Goal: Obtain resource: Download file/media

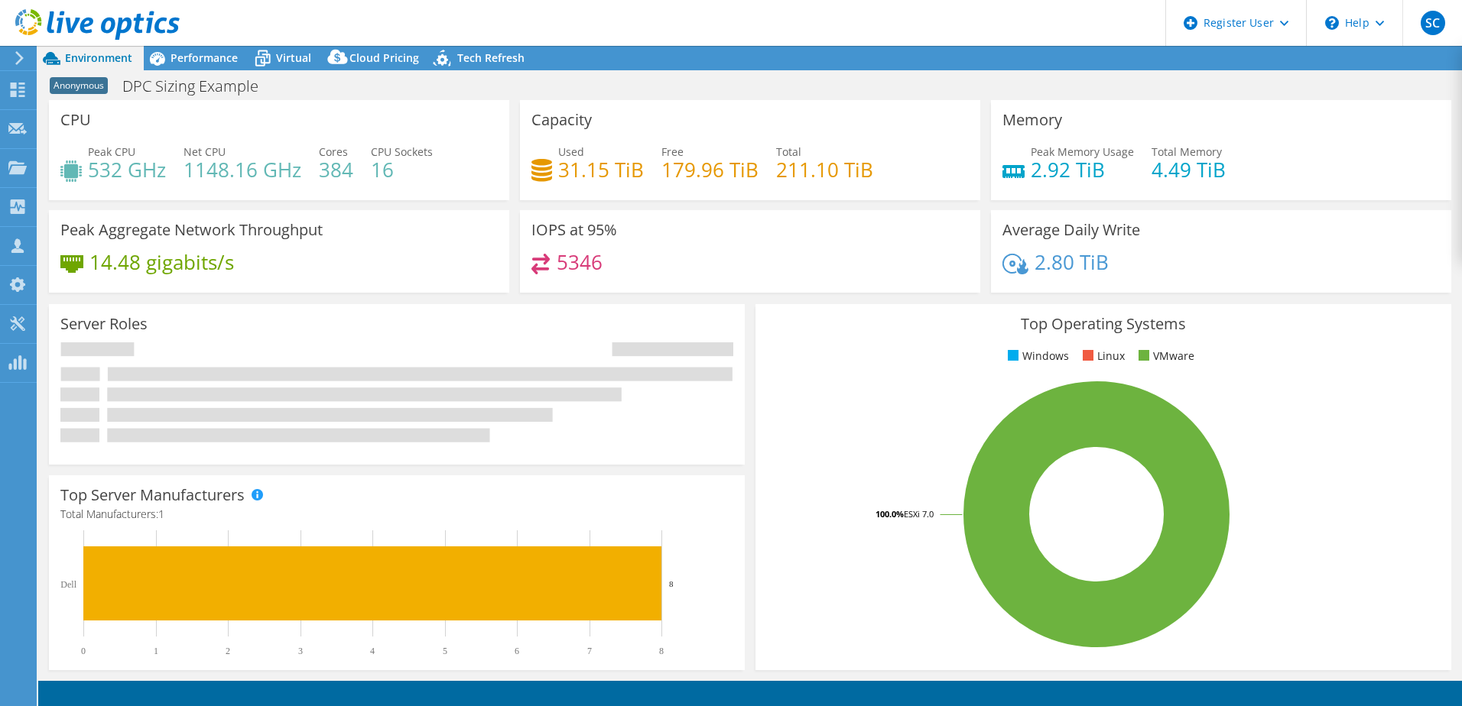
select select "USEast"
select select "USD"
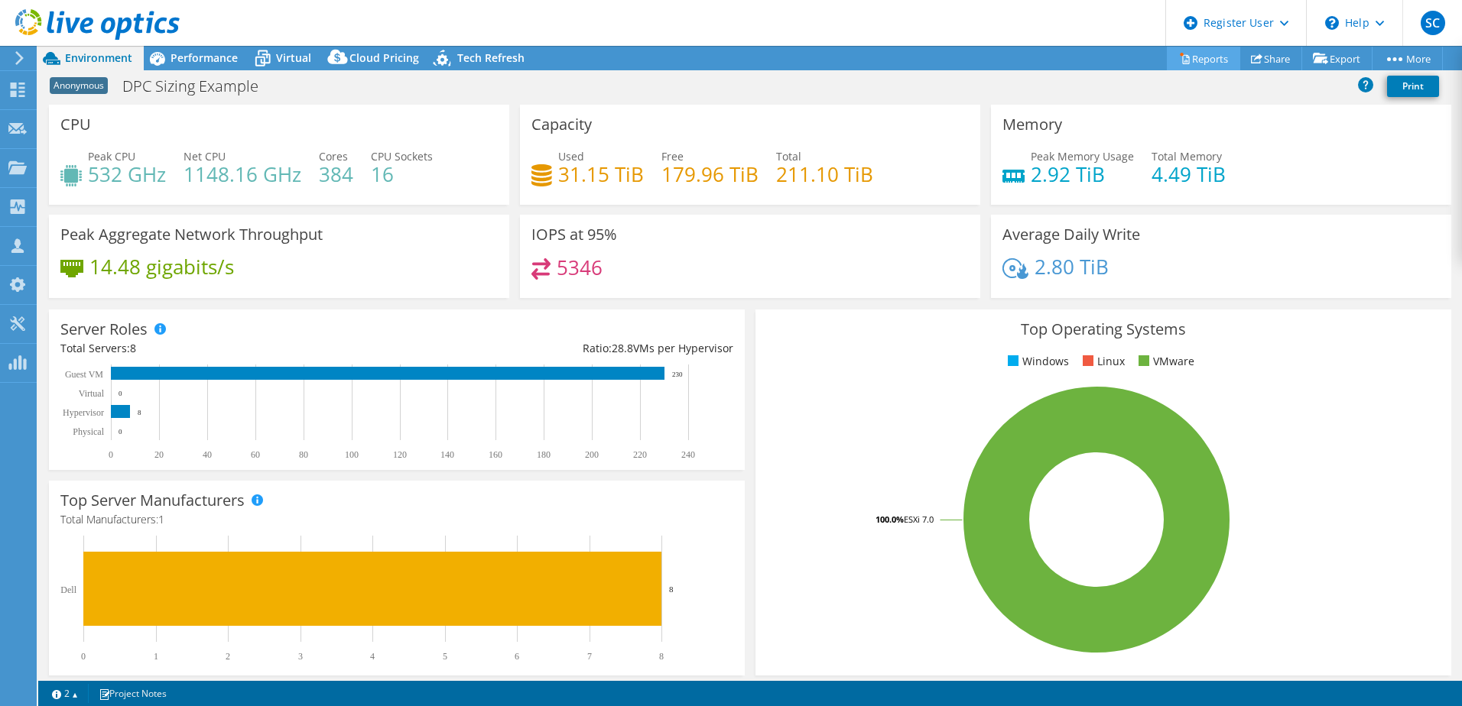
click at [1195, 58] on link "Reports" at bounding box center [1203, 59] width 73 height 24
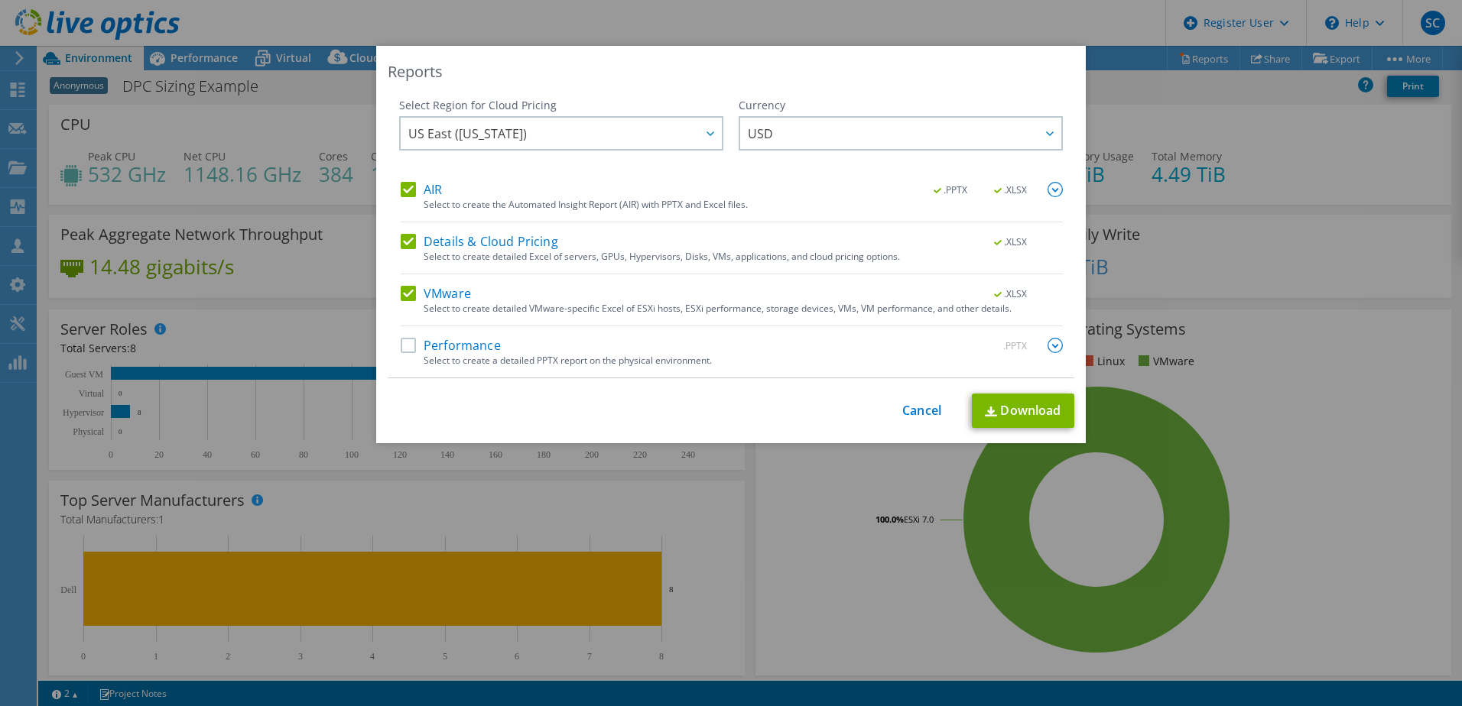
click at [407, 242] on label "Details & Cloud Pricing" at bounding box center [479, 241] width 157 height 15
click at [0, 0] on input "Details & Cloud Pricing" at bounding box center [0, 0] width 0 height 0
click at [404, 297] on label "VMware" at bounding box center [436, 293] width 70 height 15
click at [0, 0] on input "VMware" at bounding box center [0, 0] width 0 height 0
click at [1050, 195] on img at bounding box center [1054, 189] width 15 height 15
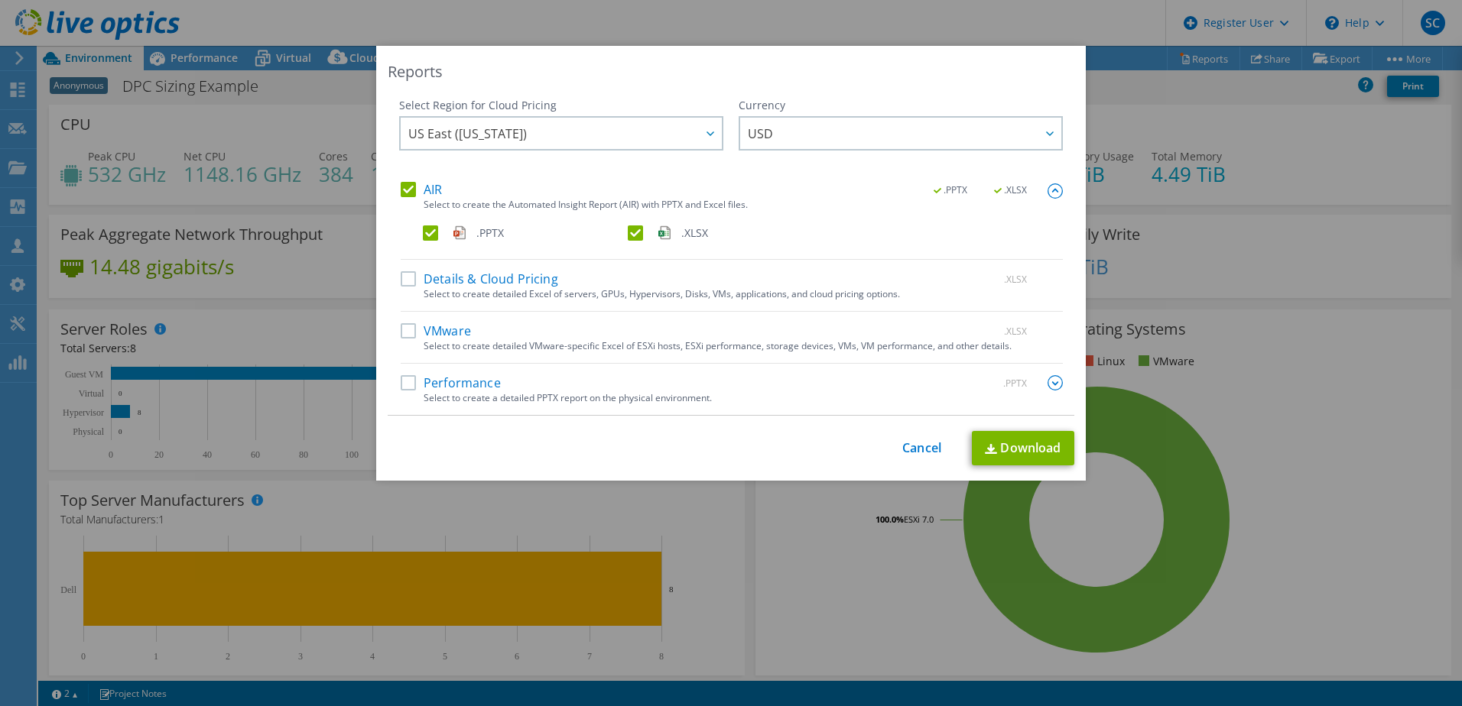
click at [616, 228] on label ".PPTX" at bounding box center [524, 233] width 202 height 15
click at [0, 0] on input ".PPTX" at bounding box center [0, 0] width 0 height 0
click at [628, 237] on label ".XLSX" at bounding box center [729, 233] width 202 height 15
click at [0, 0] on input ".XLSX" at bounding box center [0, 0] width 0 height 0
click at [423, 232] on label ".PPTX" at bounding box center [524, 233] width 202 height 15
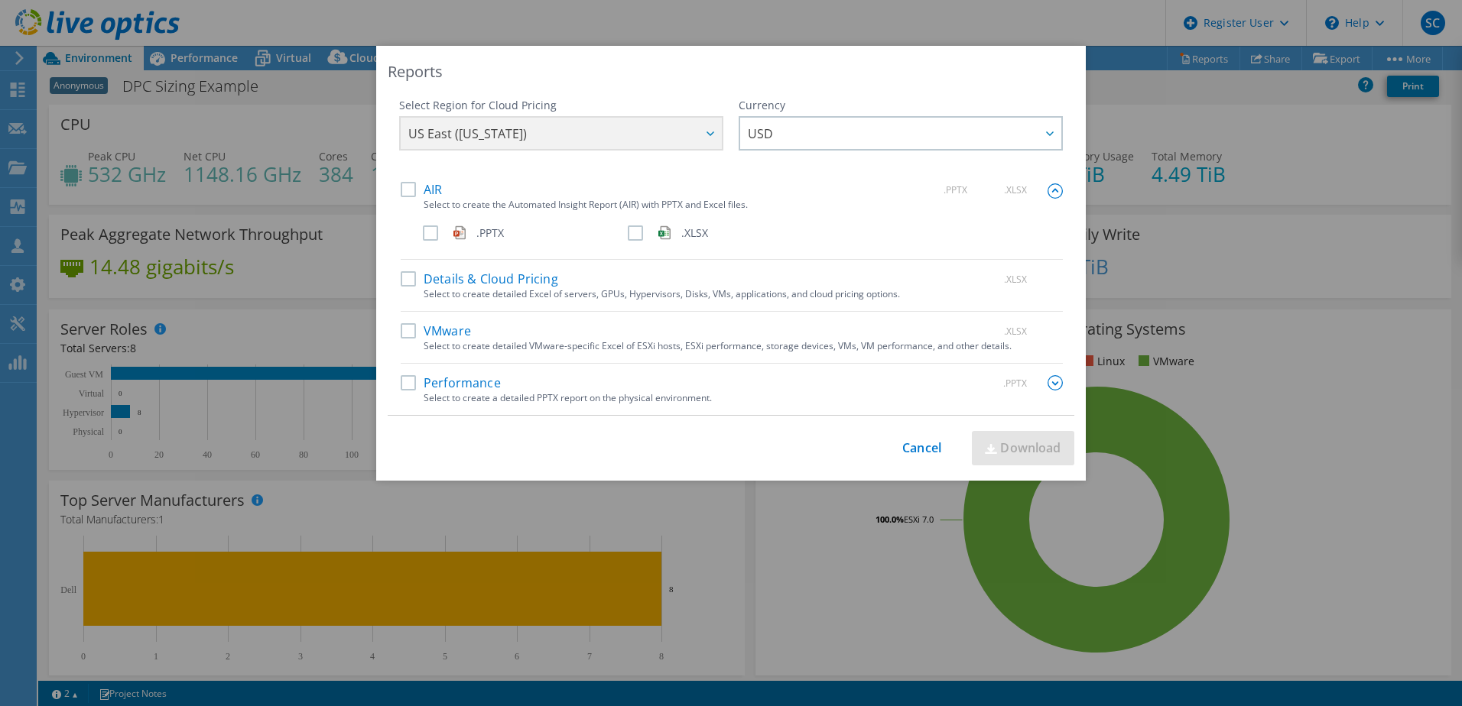
click at [0, 0] on input ".PPTX" at bounding box center [0, 0] width 0 height 0
click at [1010, 445] on link "Download" at bounding box center [1023, 448] width 102 height 34
click at [1159, 125] on div "Reports Select Region for Cloud Pricing Asia Pacific ([GEOGRAPHIC_DATA]) [GEOGR…" at bounding box center [731, 353] width 1462 height 615
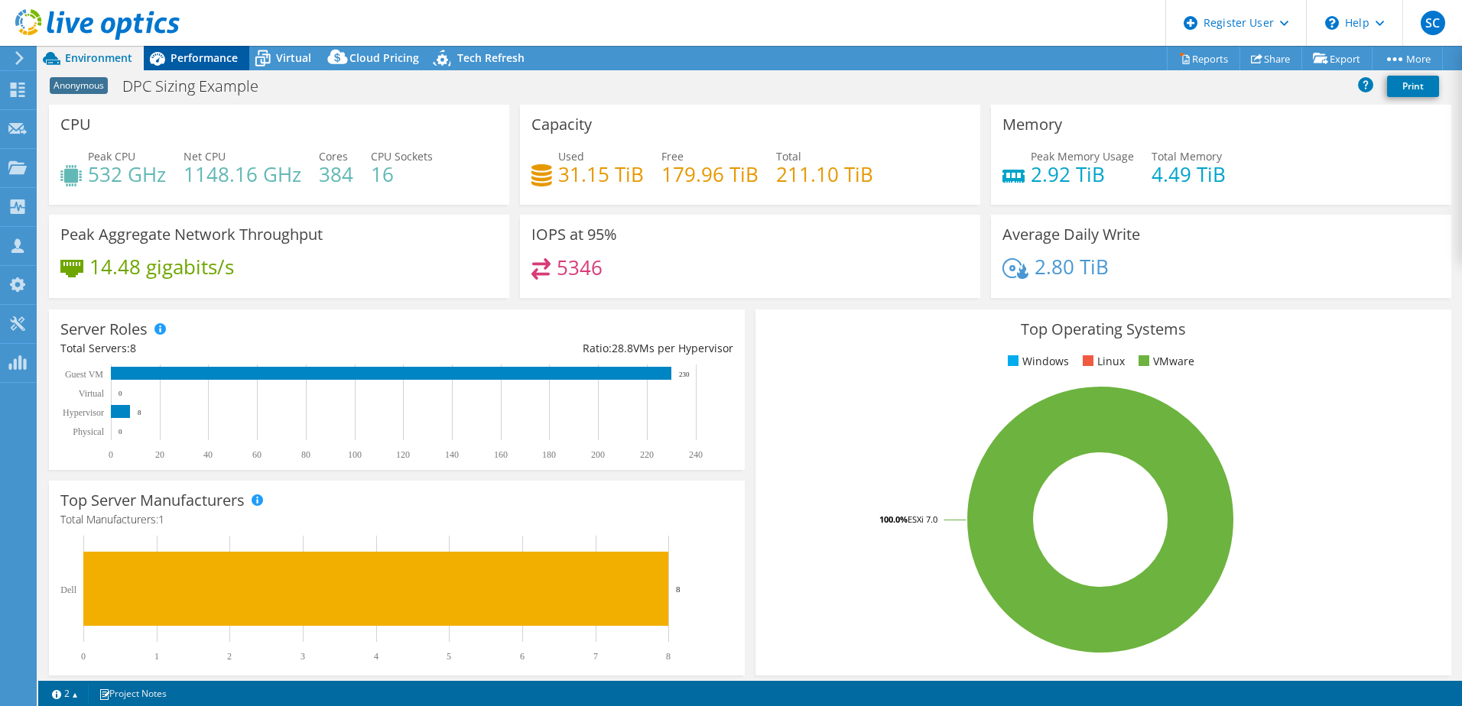
click at [195, 60] on span "Performance" at bounding box center [203, 57] width 67 height 15
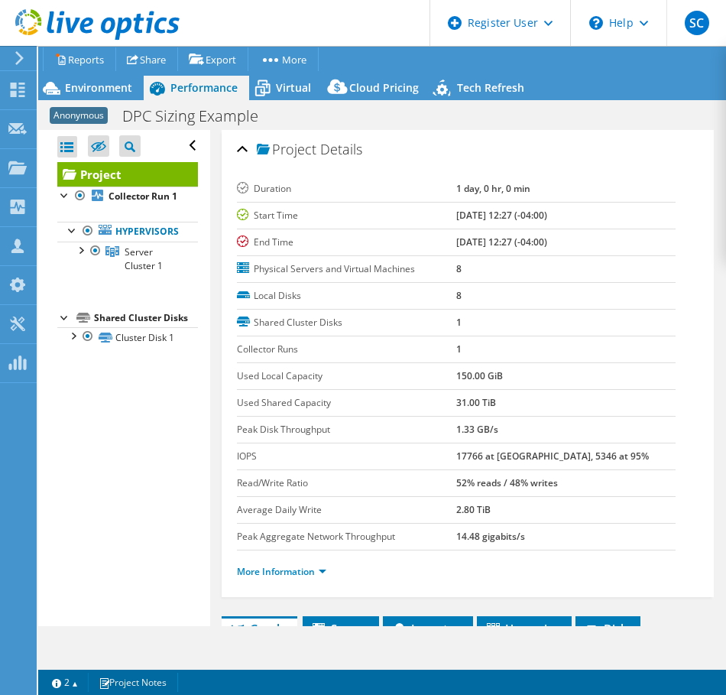
click at [472, 152] on div "Project Details" at bounding box center [468, 150] width 462 height 33
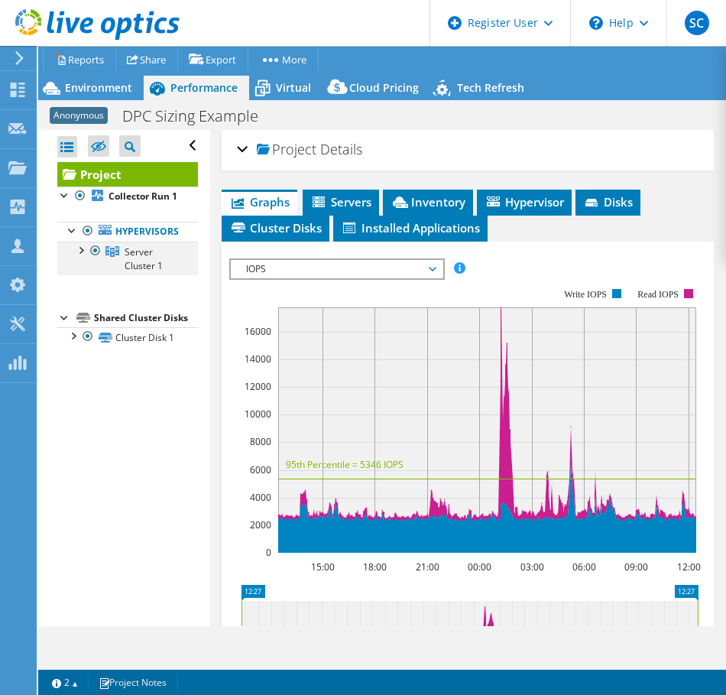
click at [80, 257] on div at bounding box center [80, 249] width 15 height 15
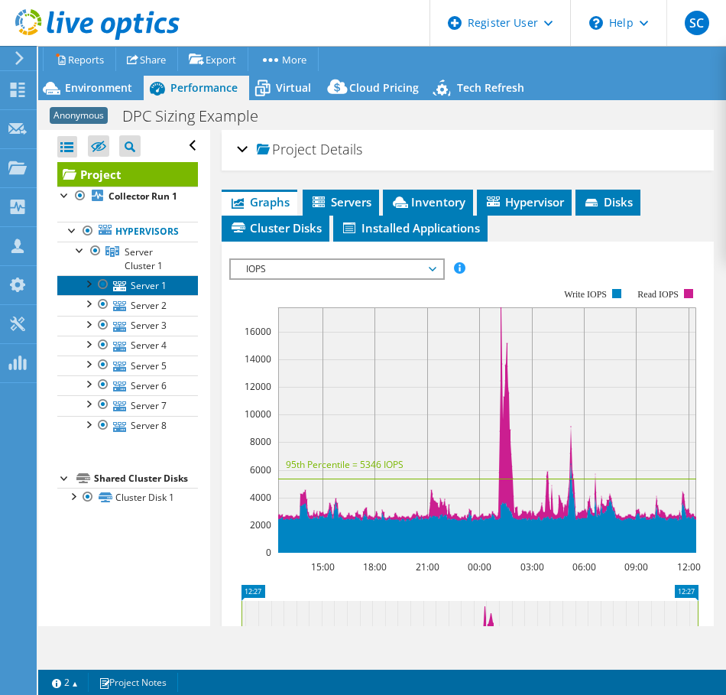
click at [121, 291] on icon at bounding box center [119, 286] width 13 height 10
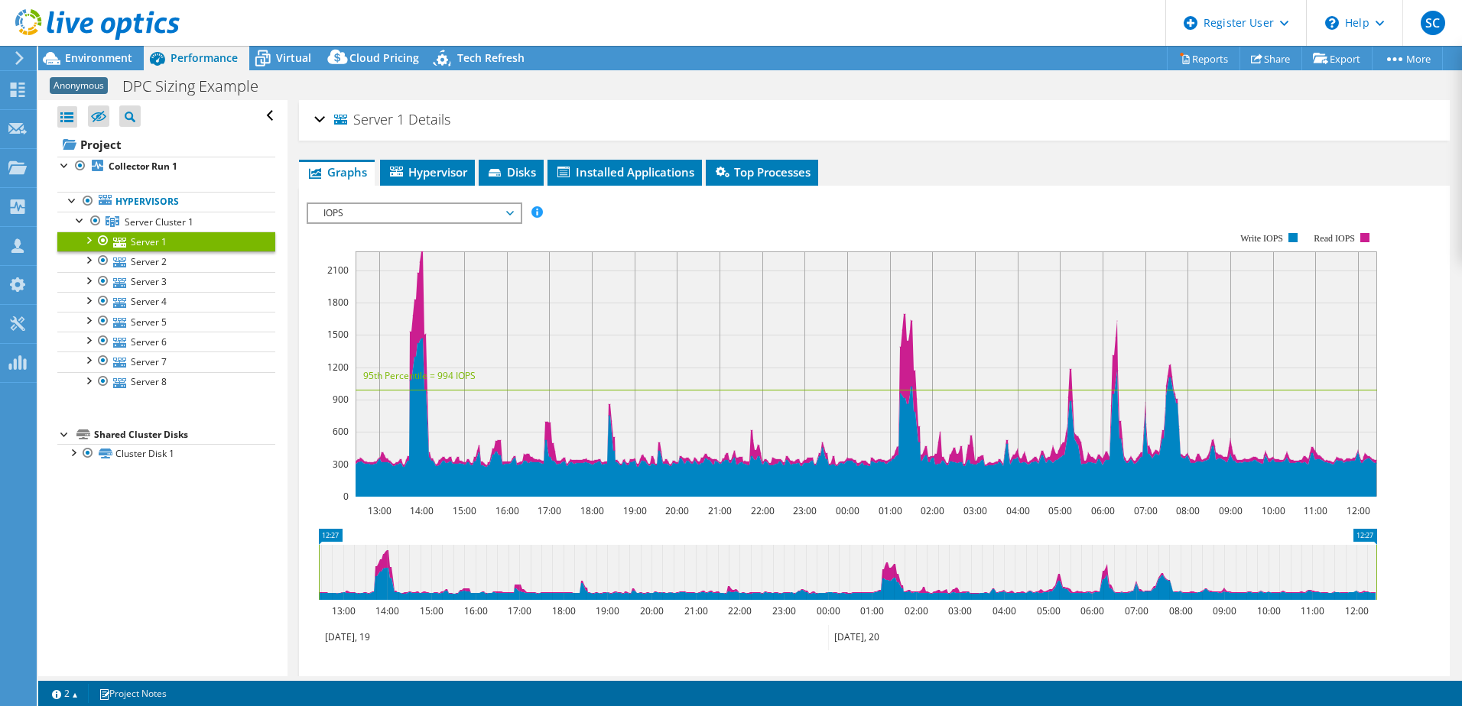
click at [318, 114] on div "Server 1 Details" at bounding box center [874, 120] width 1120 height 33
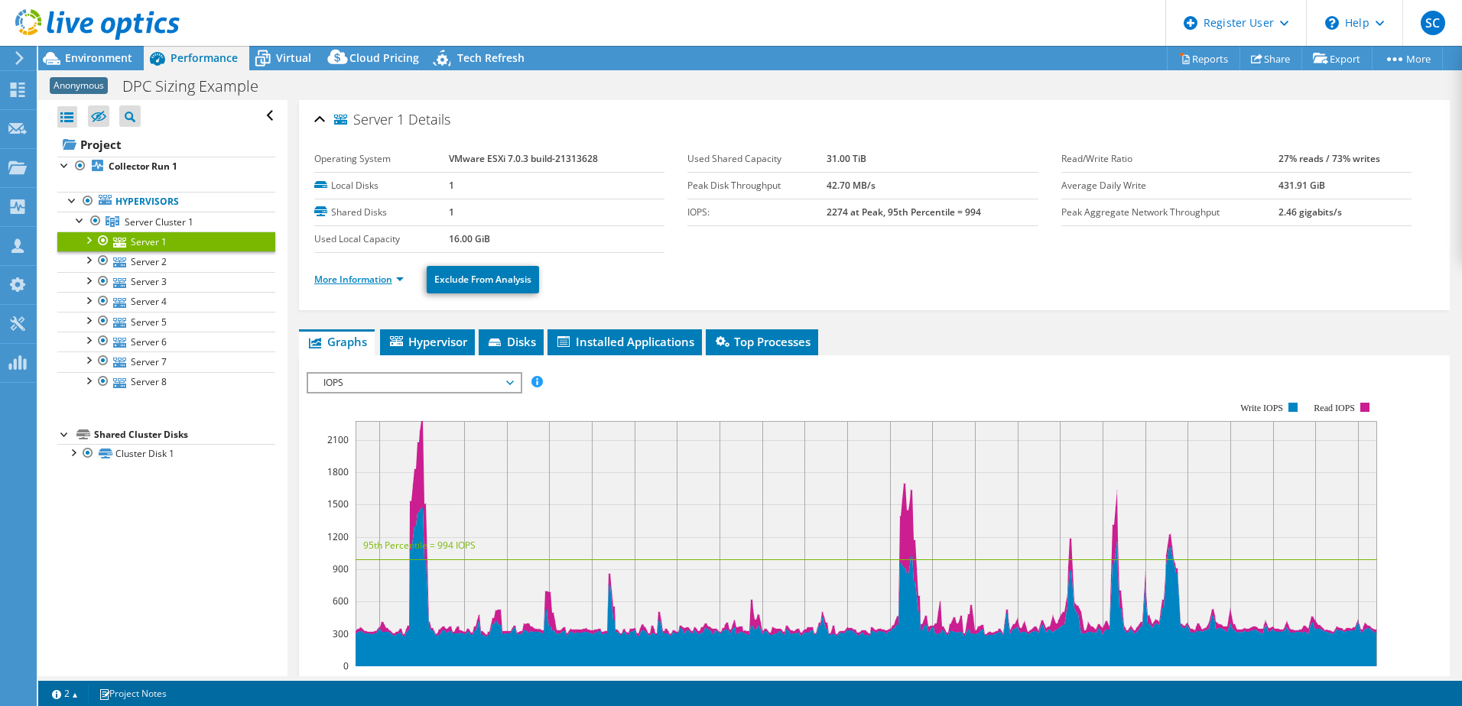
click at [400, 282] on link "More Information" at bounding box center [358, 279] width 89 height 13
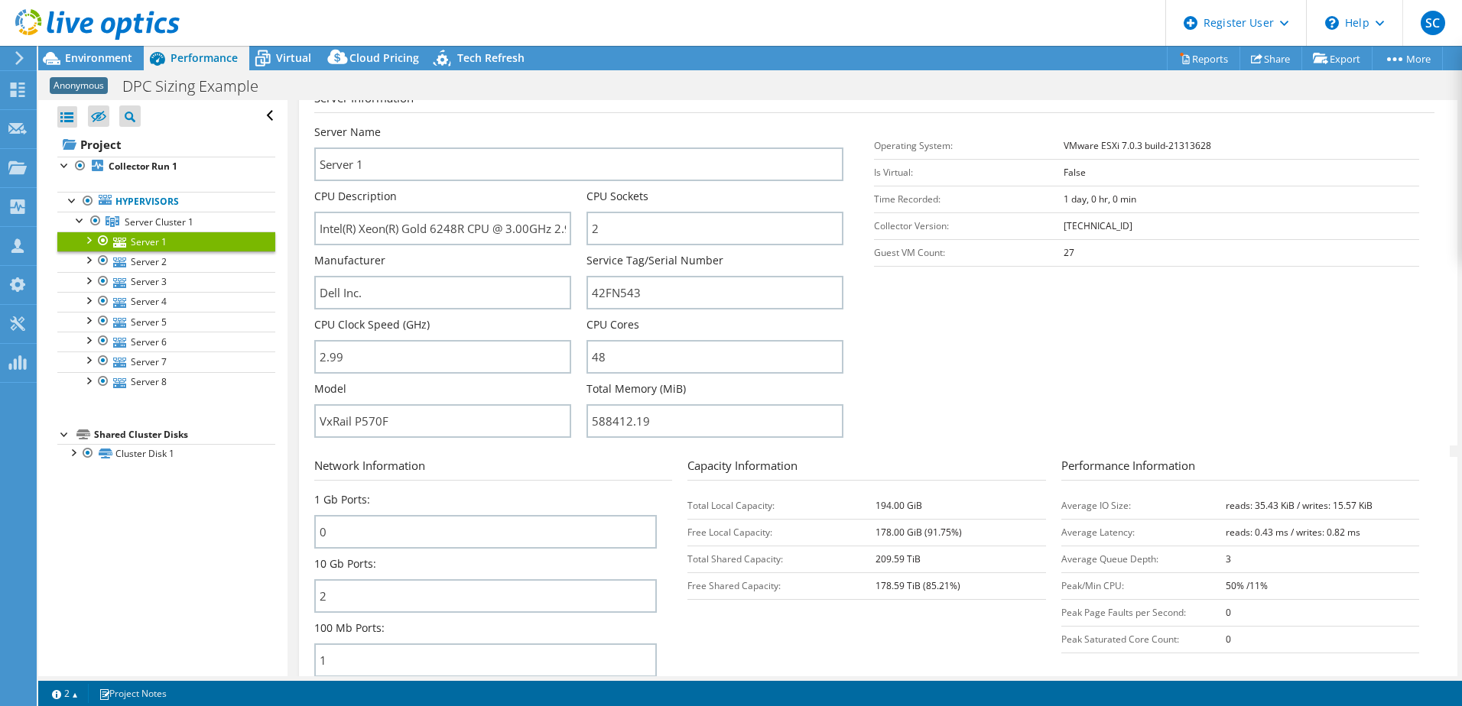
scroll to position [229, 0]
drag, startPoint x: 640, startPoint y: 359, endPoint x: 581, endPoint y: 359, distance: 58.9
click at [581, 124] on div "Server Name Server 1 CPU Description Intel(R) Xeon(R) Gold 6248R CPU @ 3.00GHz …" at bounding box center [586, 124] width 545 height 0
drag, startPoint x: 373, startPoint y: 360, endPoint x: 307, endPoint y: 360, distance: 65.8
click at [307, 360] on div "Server 1 Details Operating System VMware ESXi 7.0.3 build-21313628 Local Disks …" at bounding box center [874, 323] width 1151 height 904
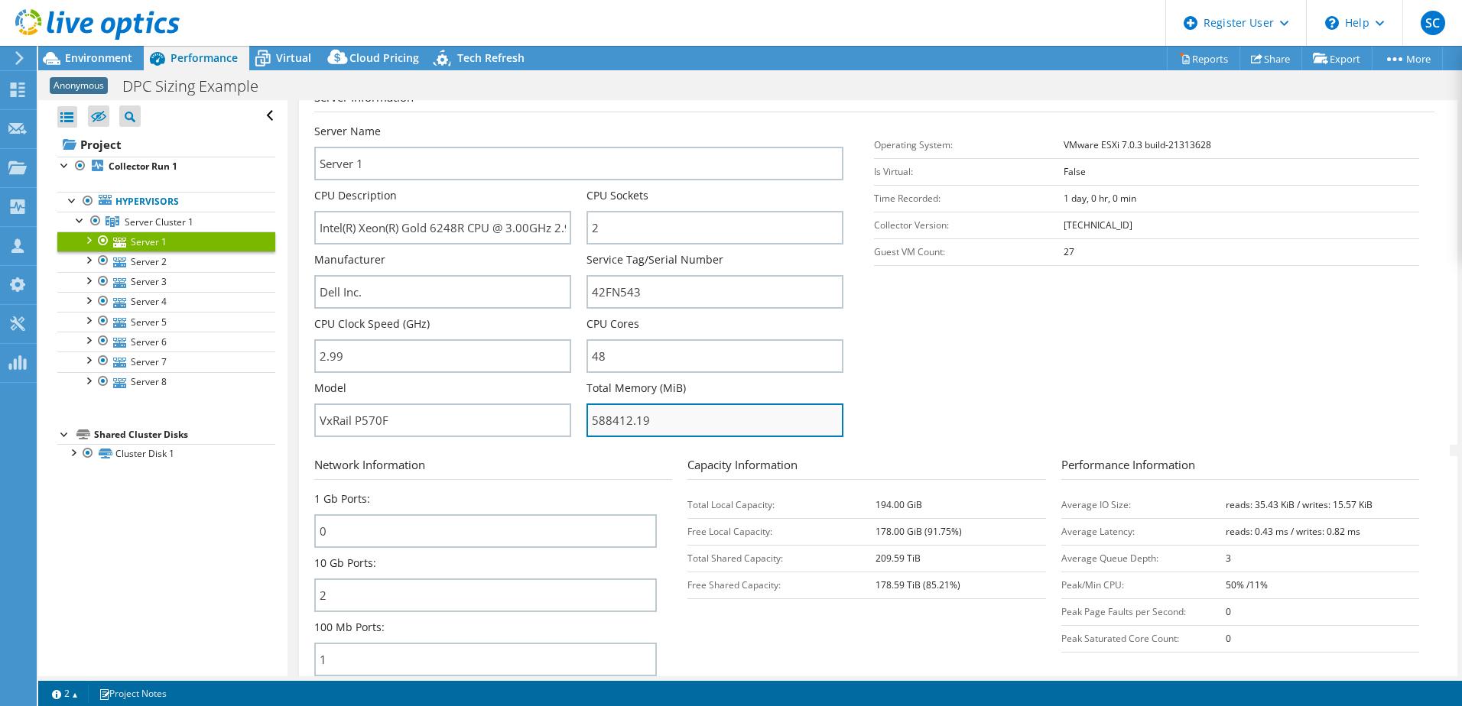
drag, startPoint x: 611, startPoint y: 420, endPoint x: 586, endPoint y: 422, distance: 25.3
click at [586, 422] on input "588412.19" at bounding box center [714, 421] width 257 height 34
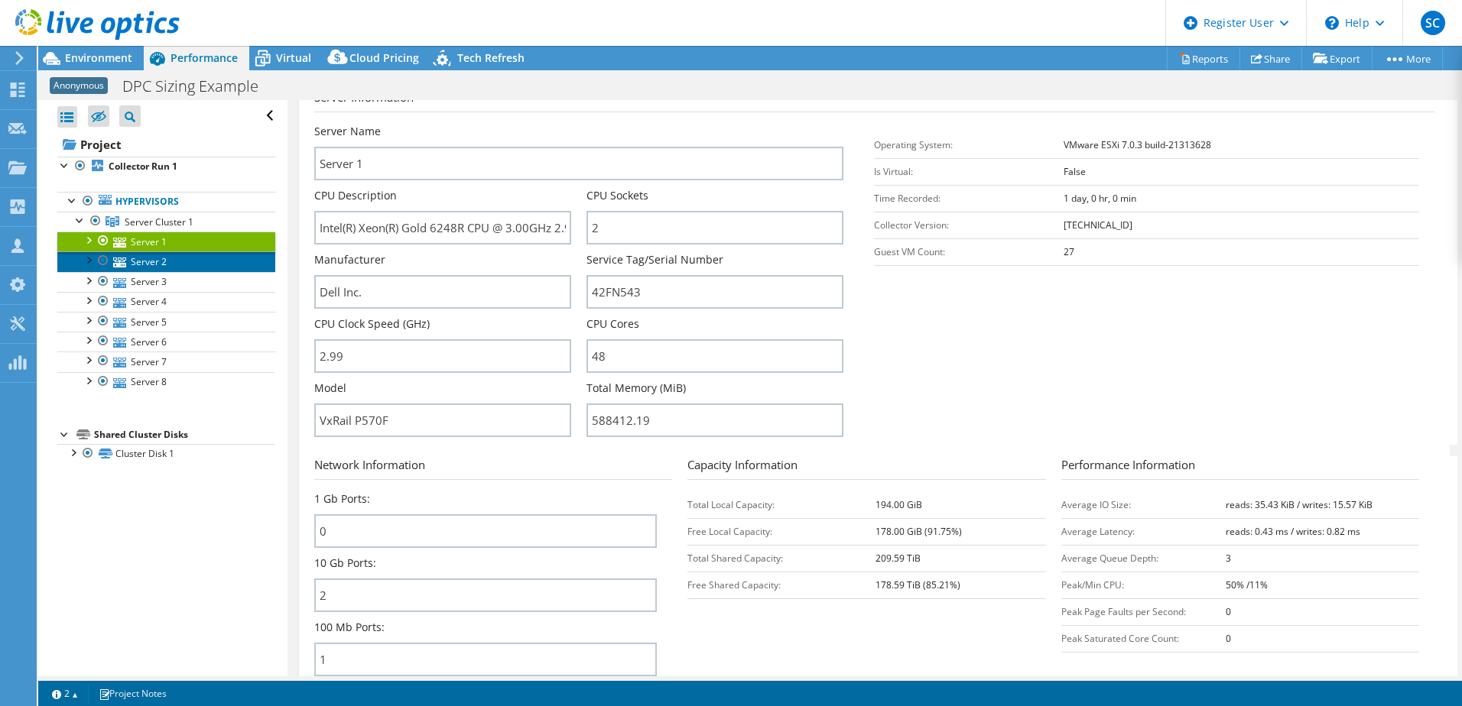
click at [179, 261] on link "Server 2" at bounding box center [166, 262] width 218 height 20
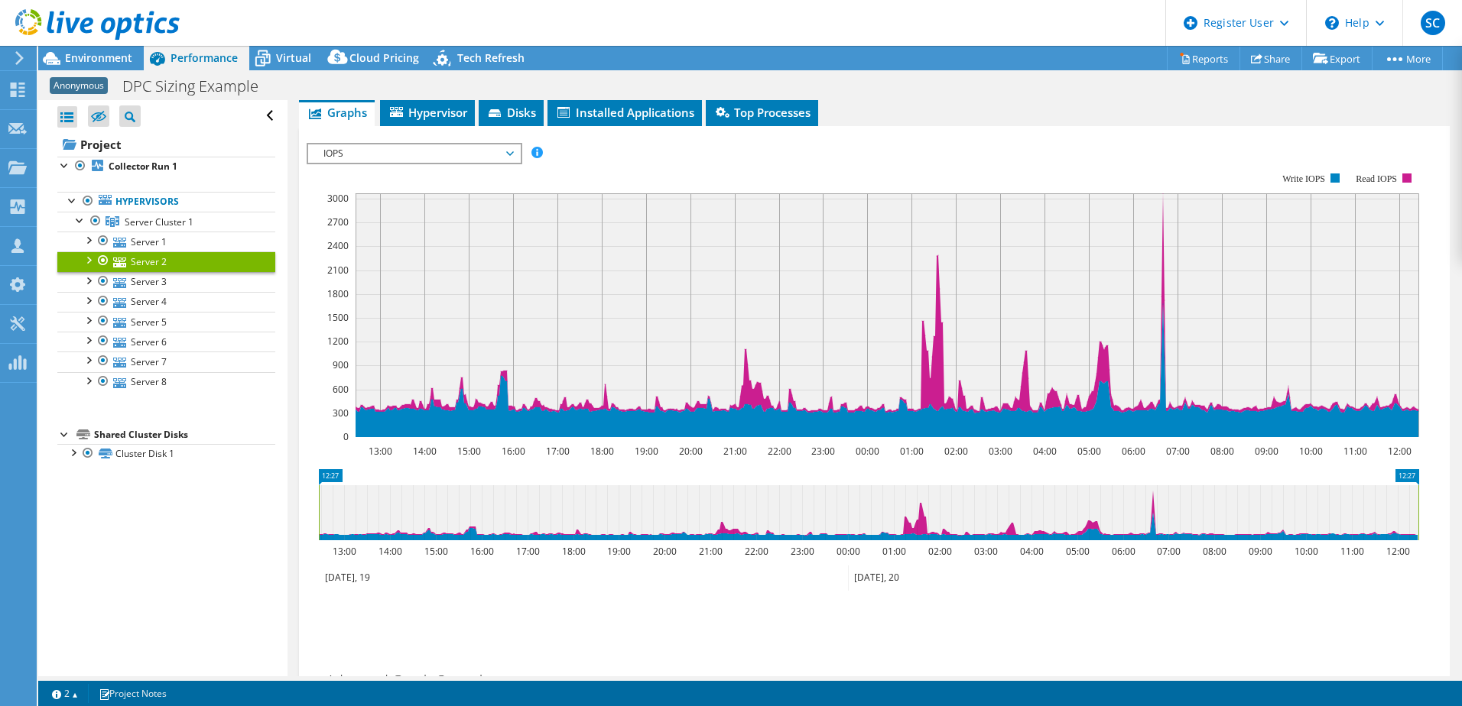
scroll to position [0, 0]
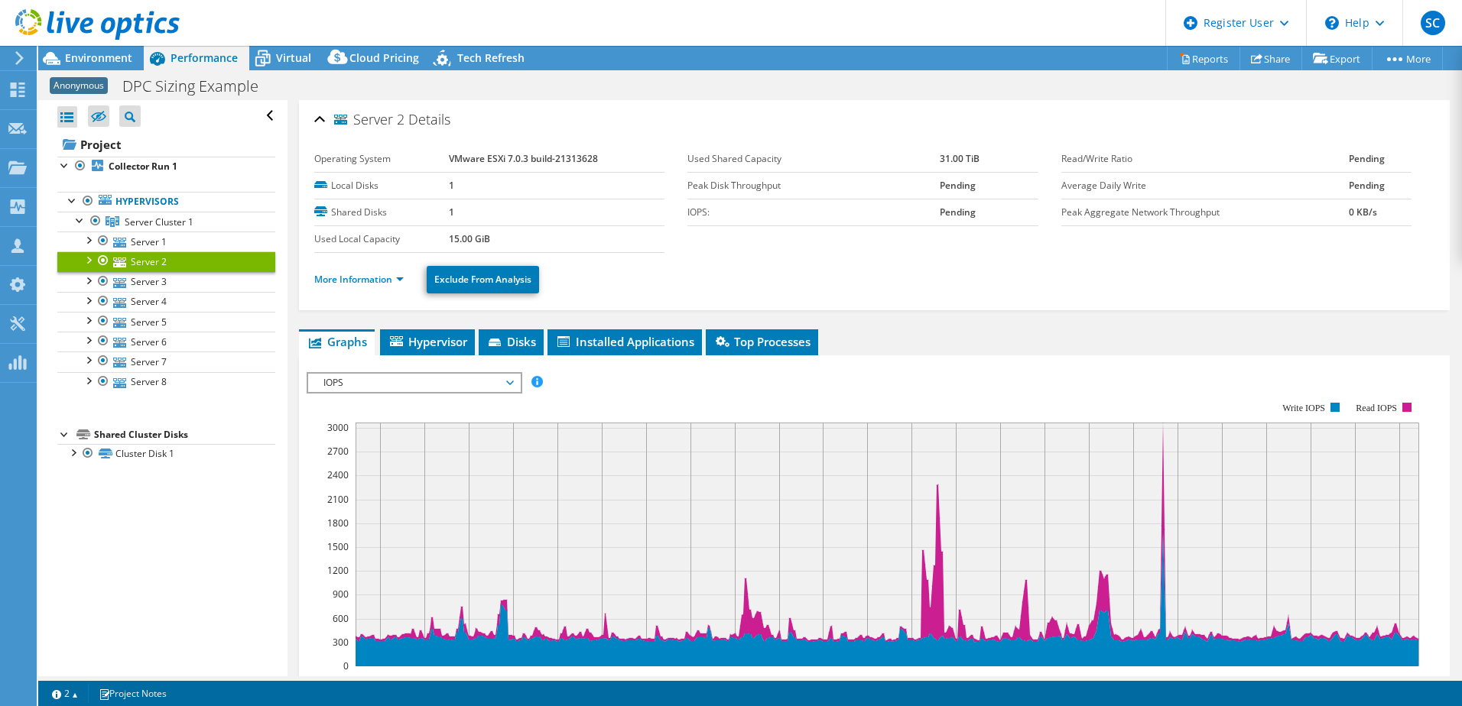
click at [376, 287] on li "More Information" at bounding box center [363, 279] width 99 height 17
click at [382, 272] on li "More Information" at bounding box center [363, 279] width 99 height 17
click at [397, 279] on link "More Information" at bounding box center [358, 279] width 89 height 13
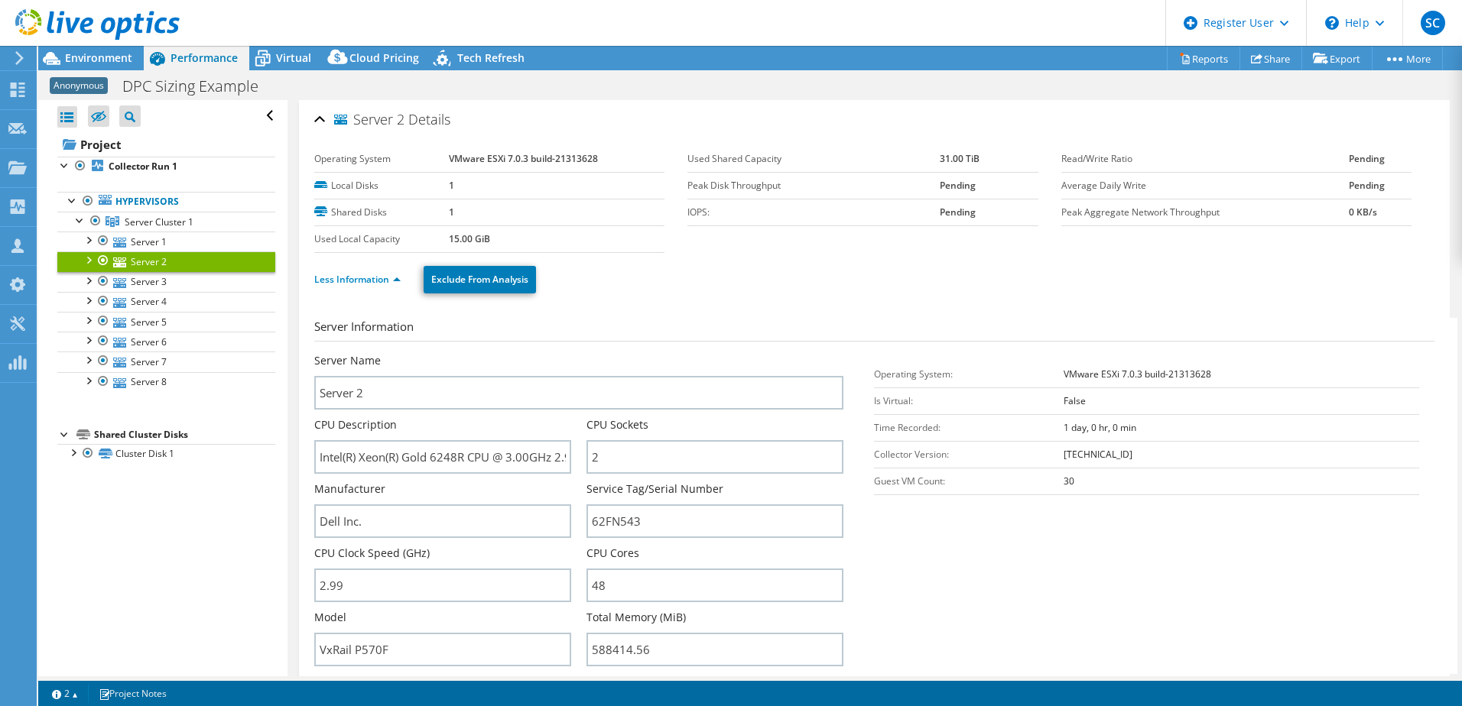
click at [322, 119] on div "Server 2 Details" at bounding box center [874, 120] width 1120 height 33
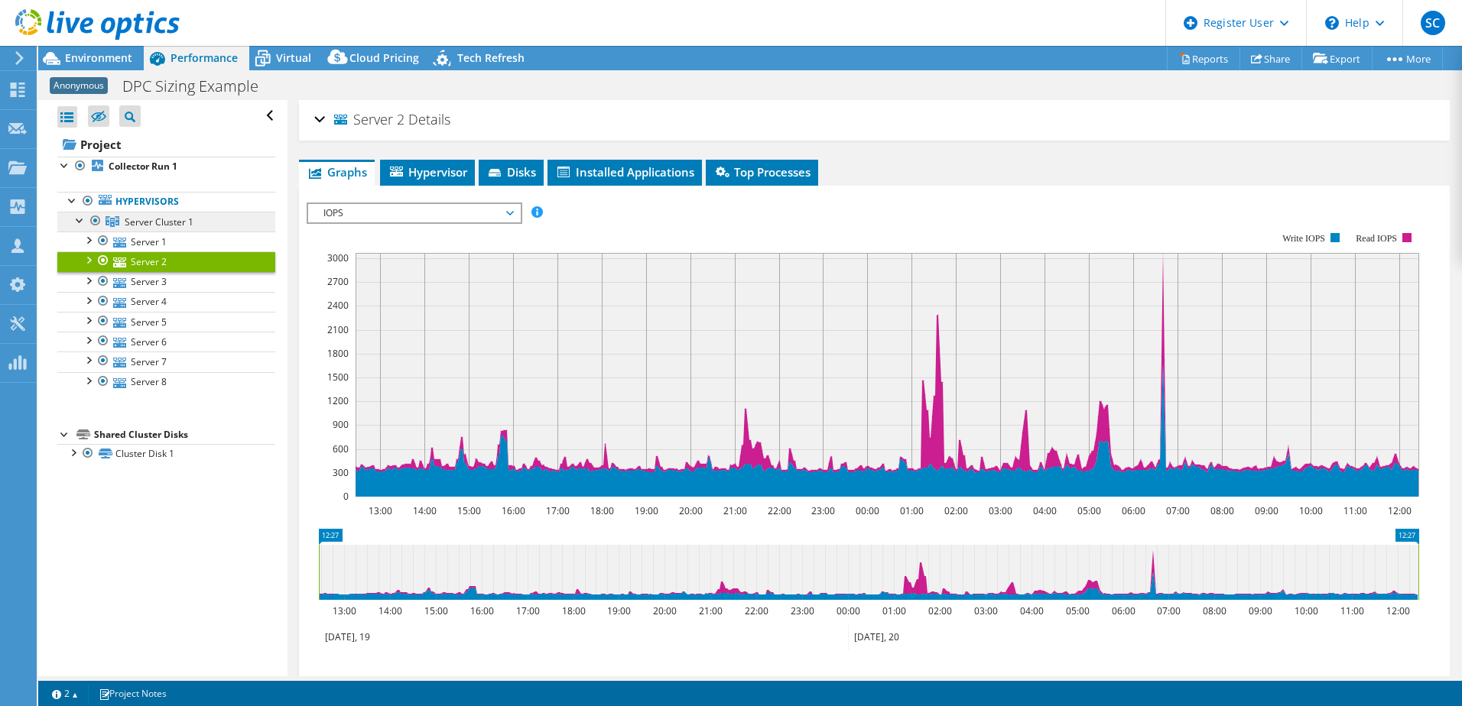
click at [143, 222] on span "Server Cluster 1" at bounding box center [159, 222] width 69 height 13
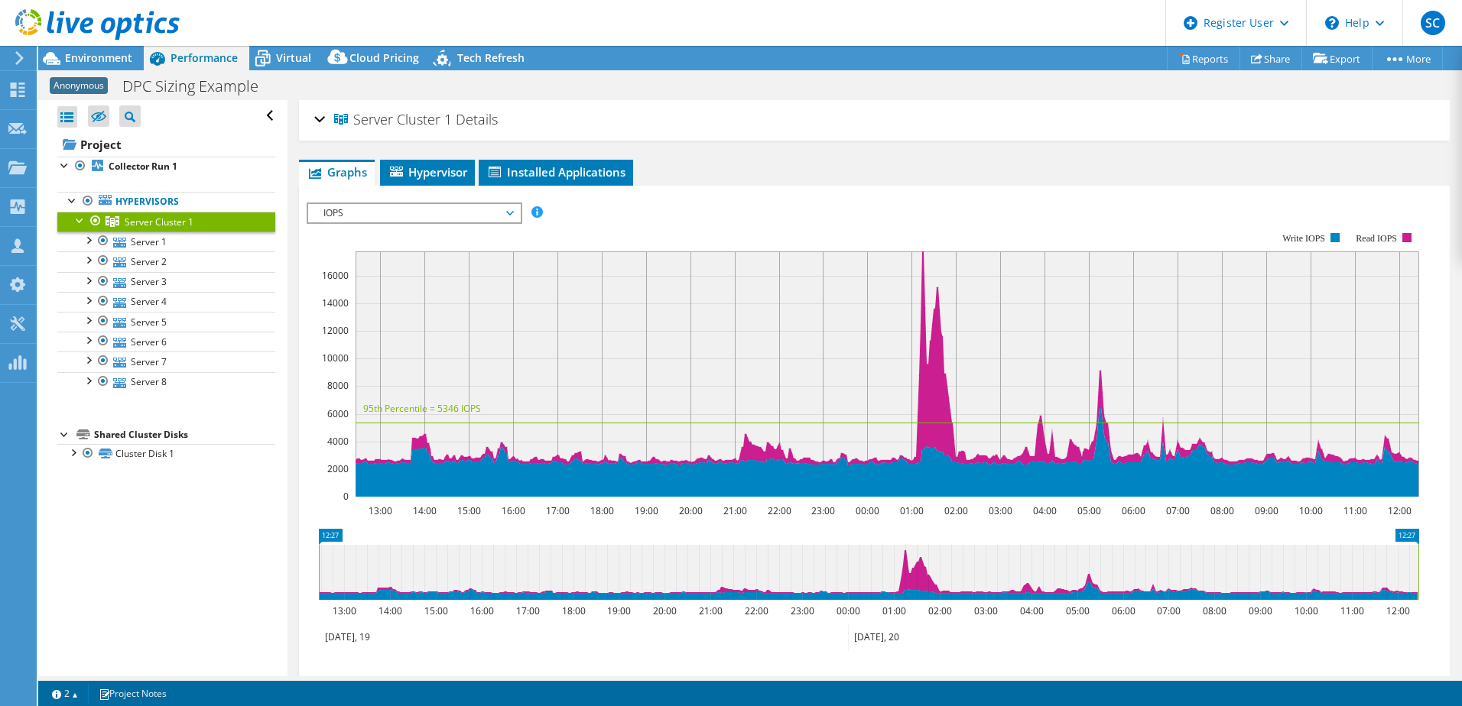
click at [384, 127] on span "Server Cluster 1" at bounding box center [393, 119] width 118 height 15
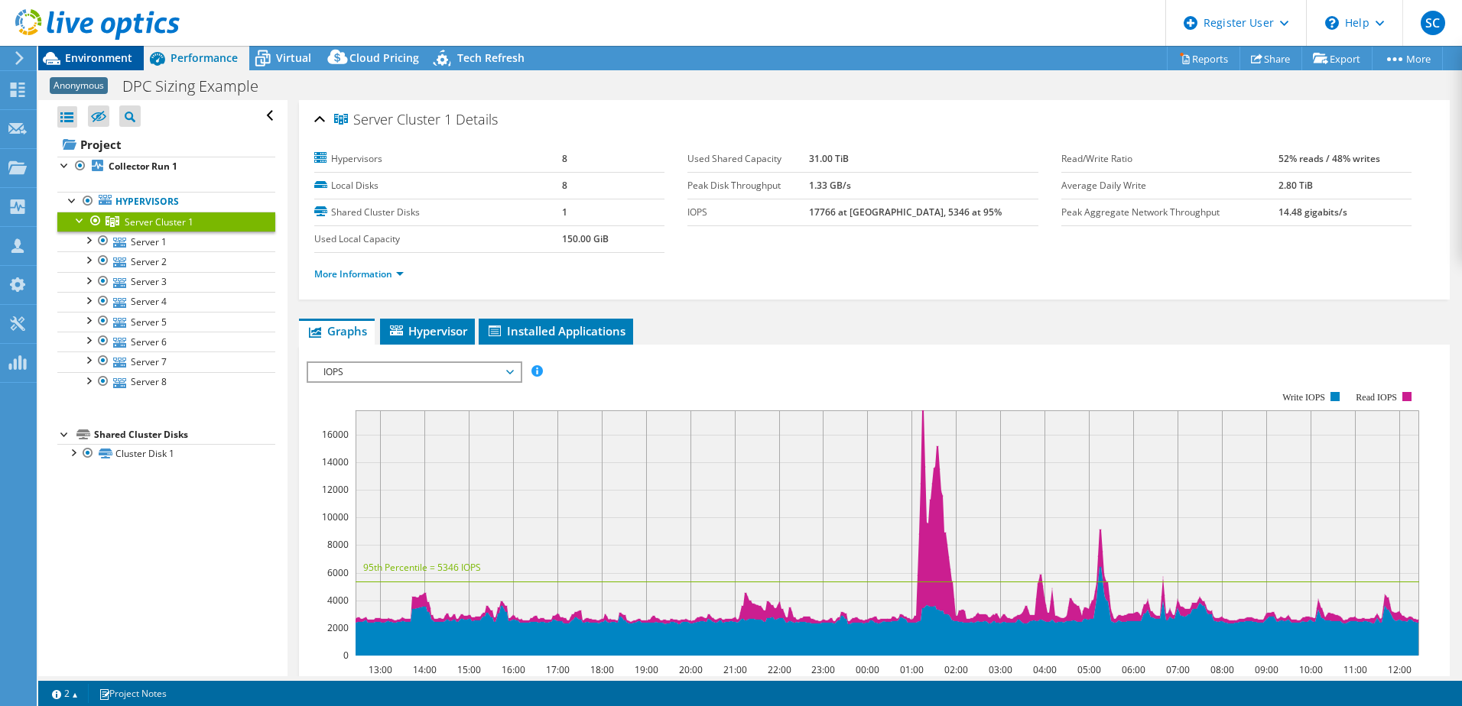
click at [104, 63] on span "Environment" at bounding box center [98, 57] width 67 height 15
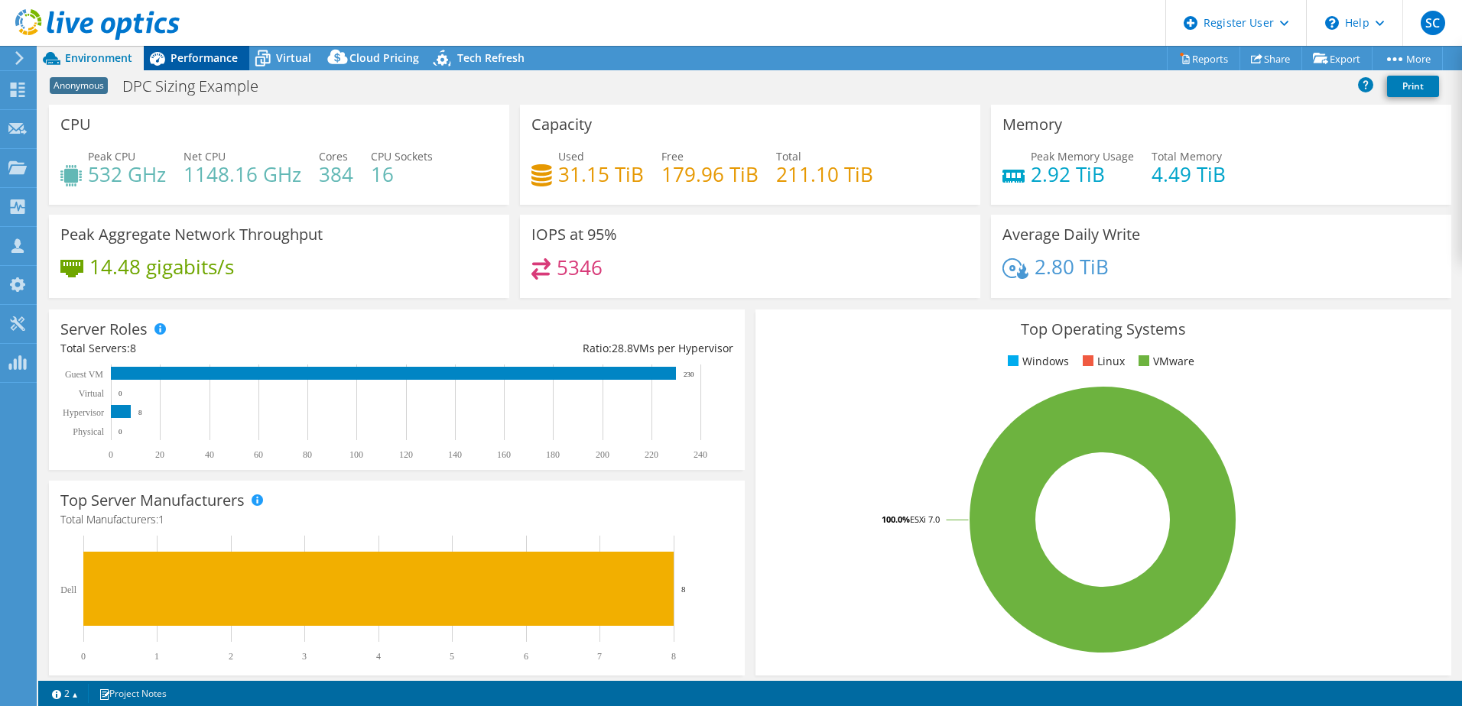
click at [198, 60] on span "Performance" at bounding box center [203, 57] width 67 height 15
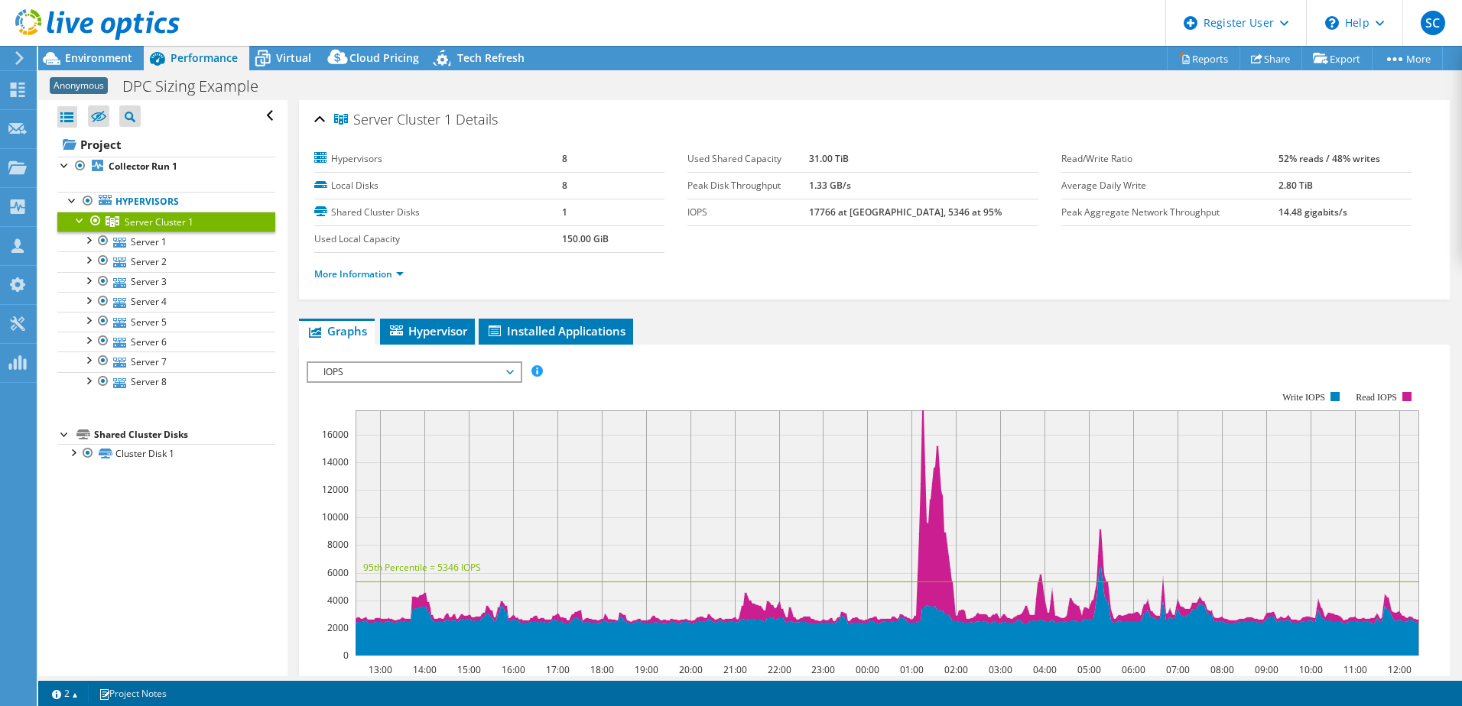
click at [889, 53] on div "Project Actions Project Actions Reports Share Export vSAN ReadyNode Sizer" at bounding box center [750, 58] width 1424 height 24
click at [135, 167] on b "Collector Run 1" at bounding box center [143, 166] width 69 height 13
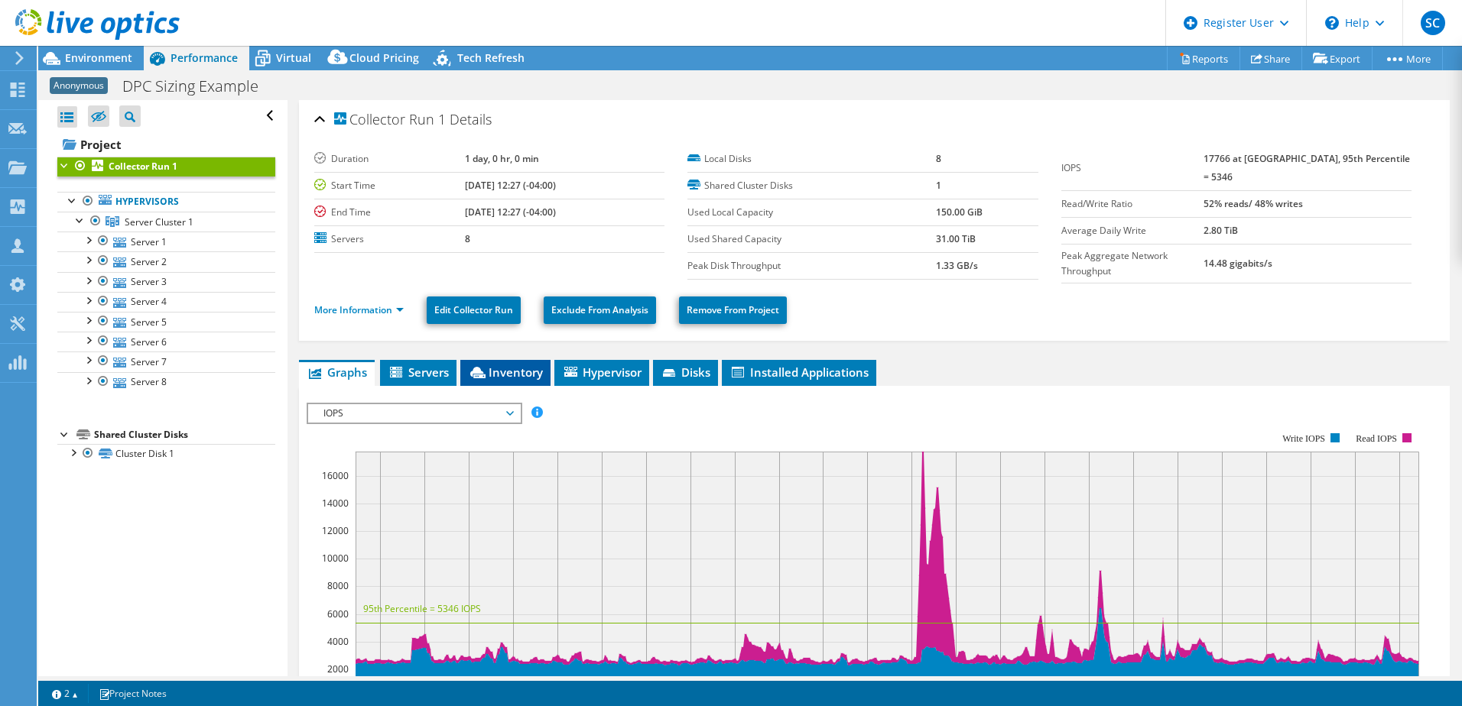
click at [497, 368] on span "Inventory" at bounding box center [505, 372] width 75 height 15
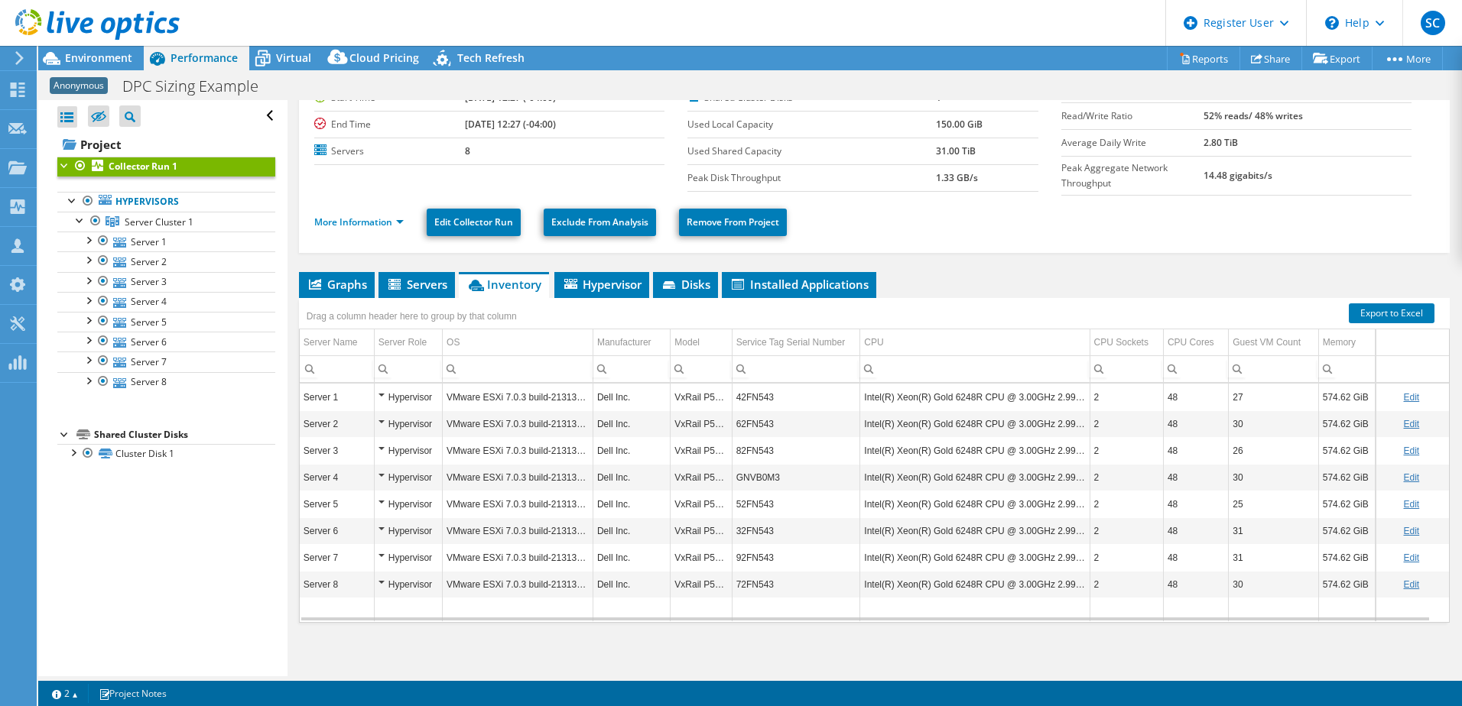
scroll to position [89, 0]
click at [761, 395] on td "42FN543" at bounding box center [796, 396] width 128 height 27
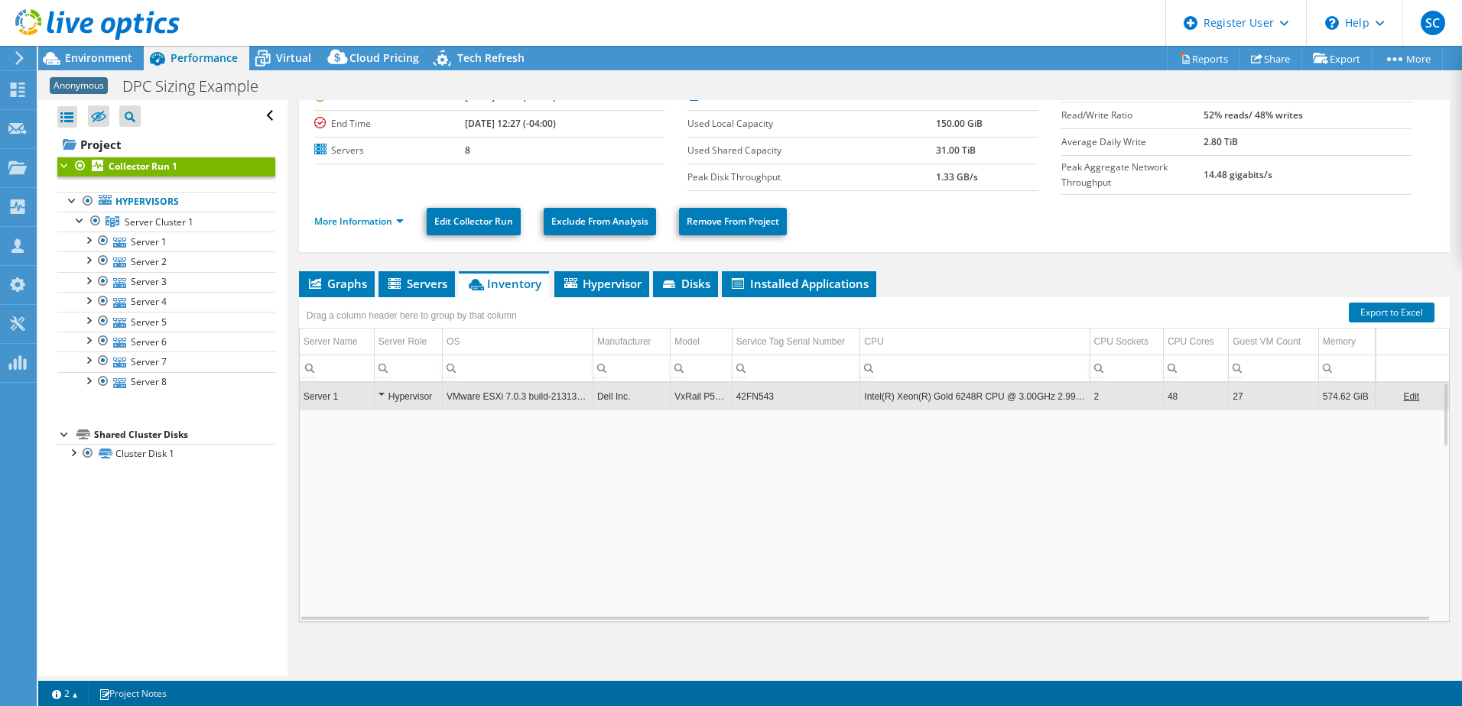
click at [761, 395] on td "42FN543" at bounding box center [796, 396] width 128 height 27
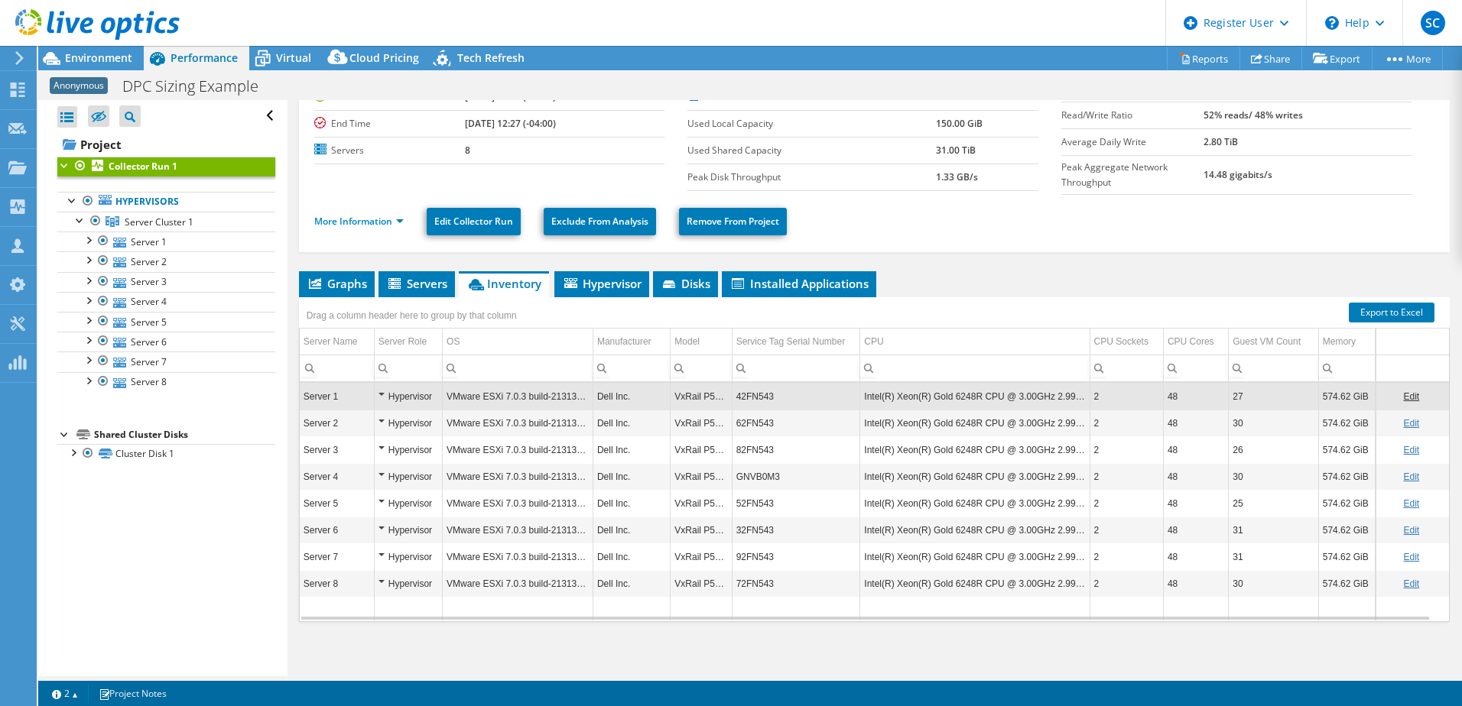
click at [761, 395] on td "42FN543" at bounding box center [796, 396] width 128 height 27
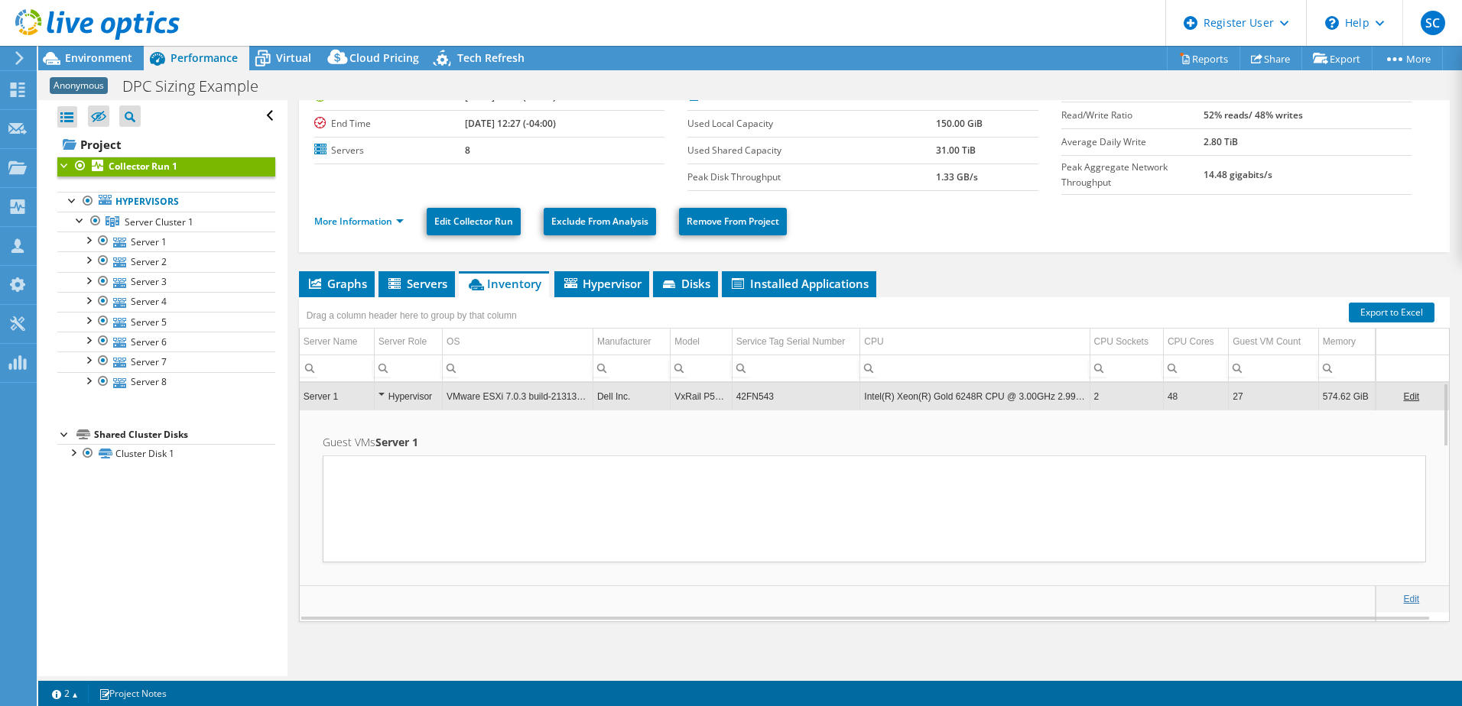
click at [761, 395] on td "42FN543" at bounding box center [796, 396] width 128 height 27
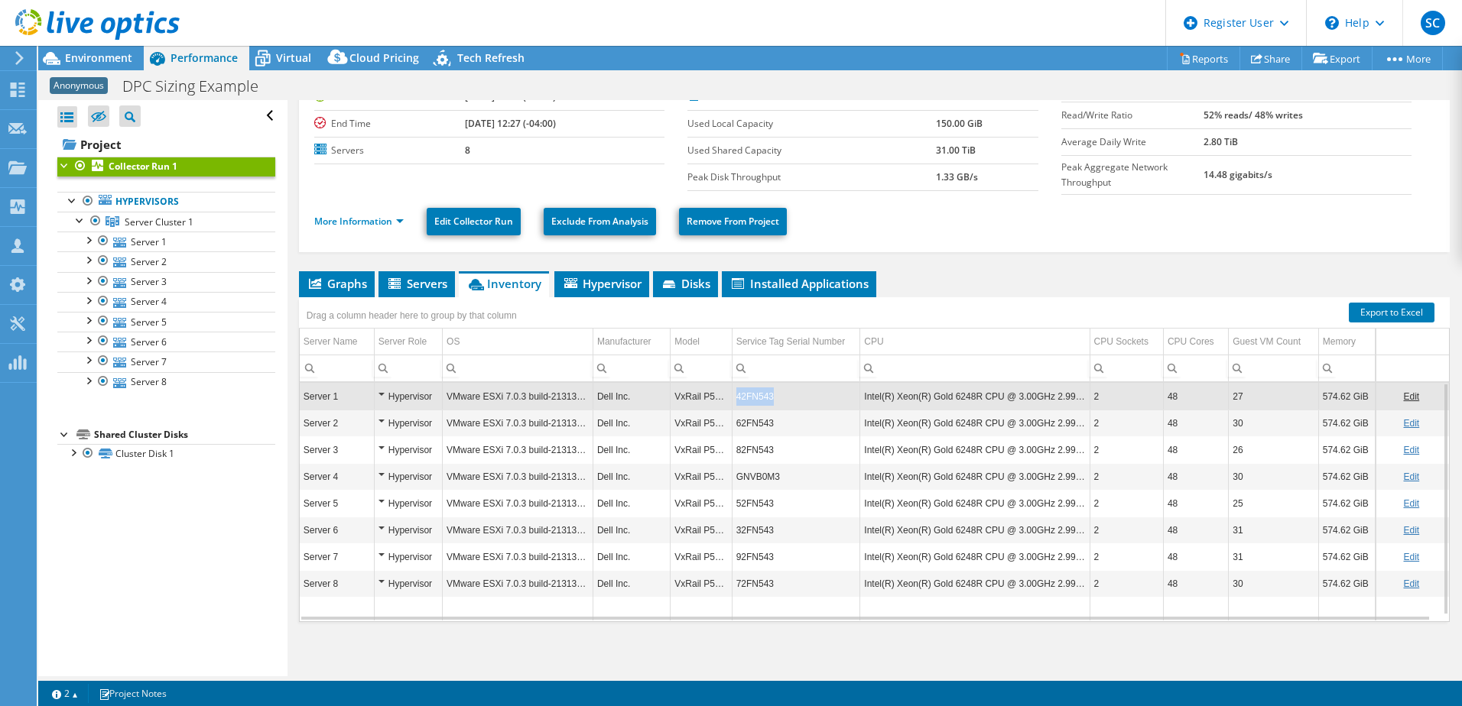
drag, startPoint x: 774, startPoint y: 392, endPoint x: 729, endPoint y: 392, distance: 45.9
click at [729, 392] on tr "Server 1 Hypervisor VMware ESXi 7.0.3 build-21313628 Dell Inc. VxRail P570F 42F…" at bounding box center [874, 396] width 1149 height 27
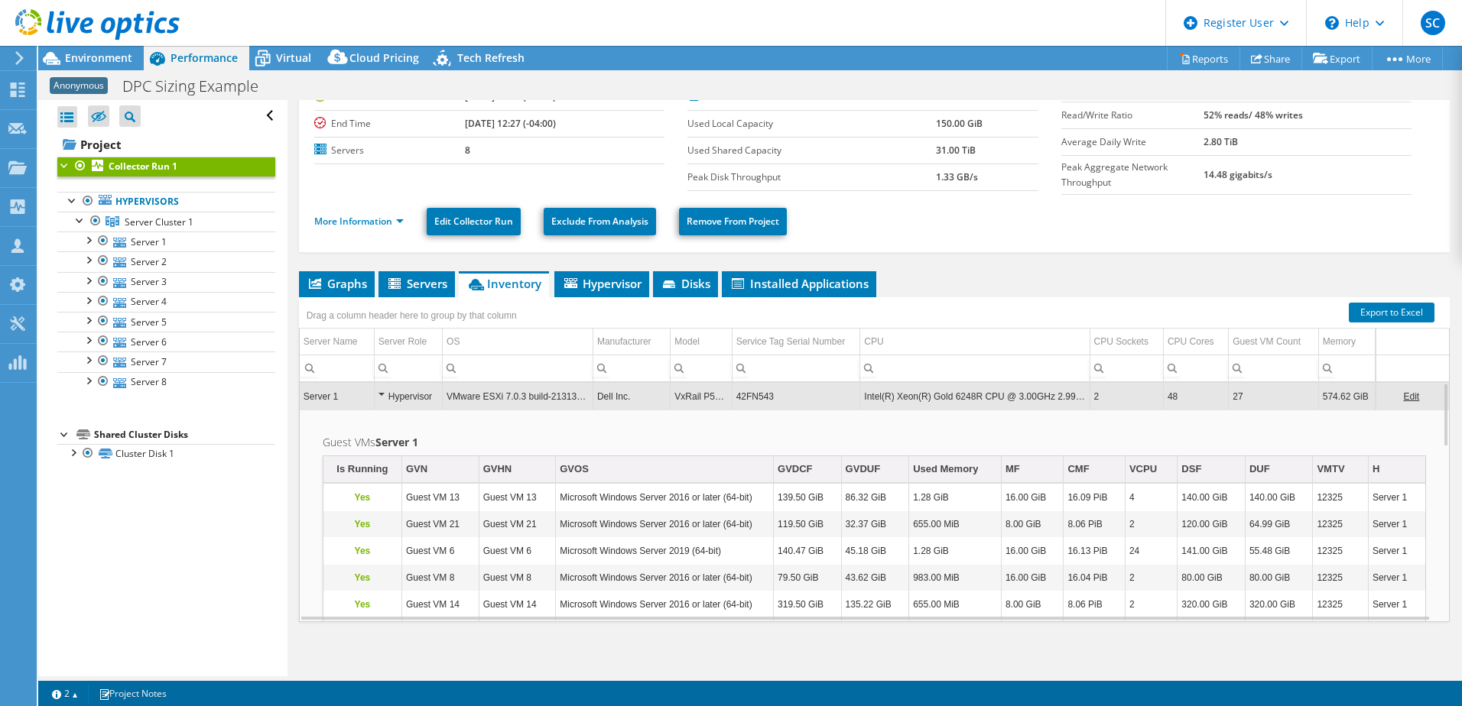
copy tr "42FN543"
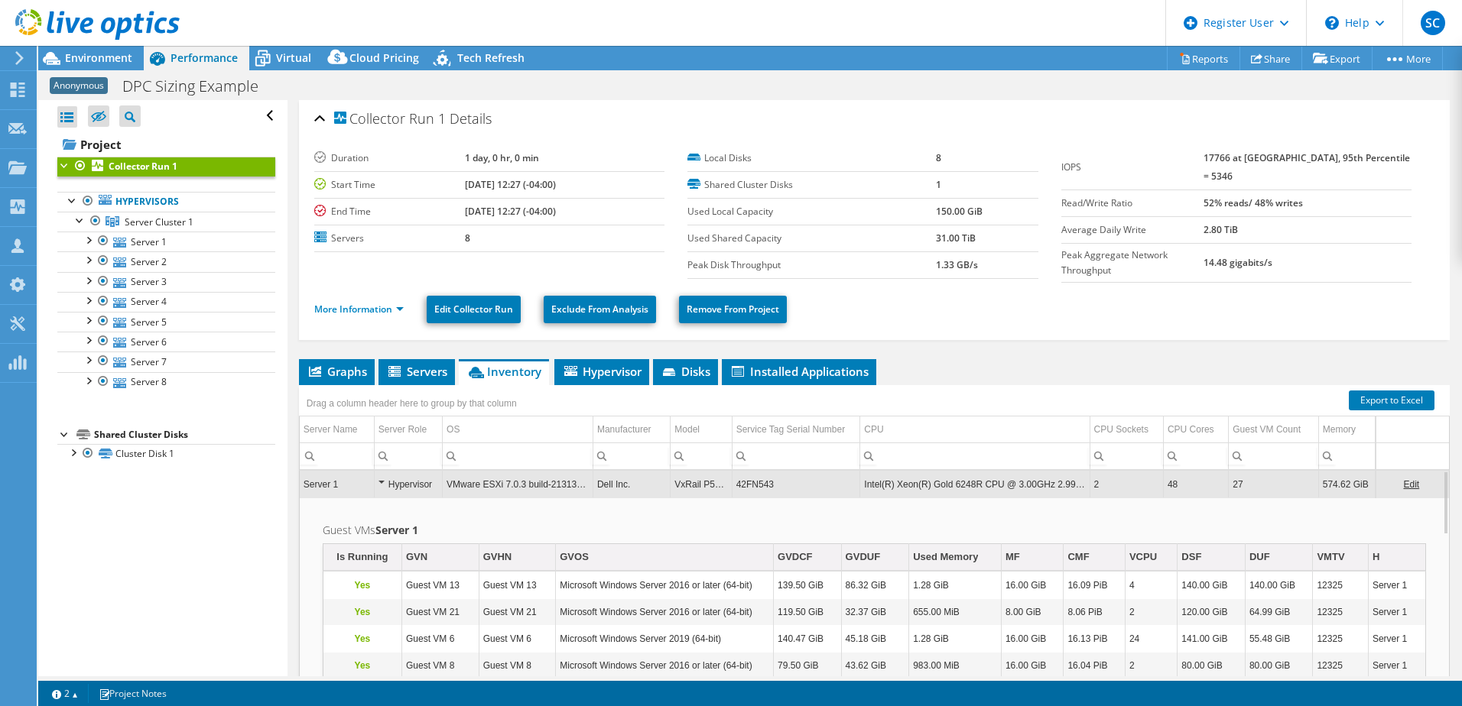
scroll to position [0, 0]
click at [759, 479] on td "42FN543" at bounding box center [796, 485] width 128 height 27
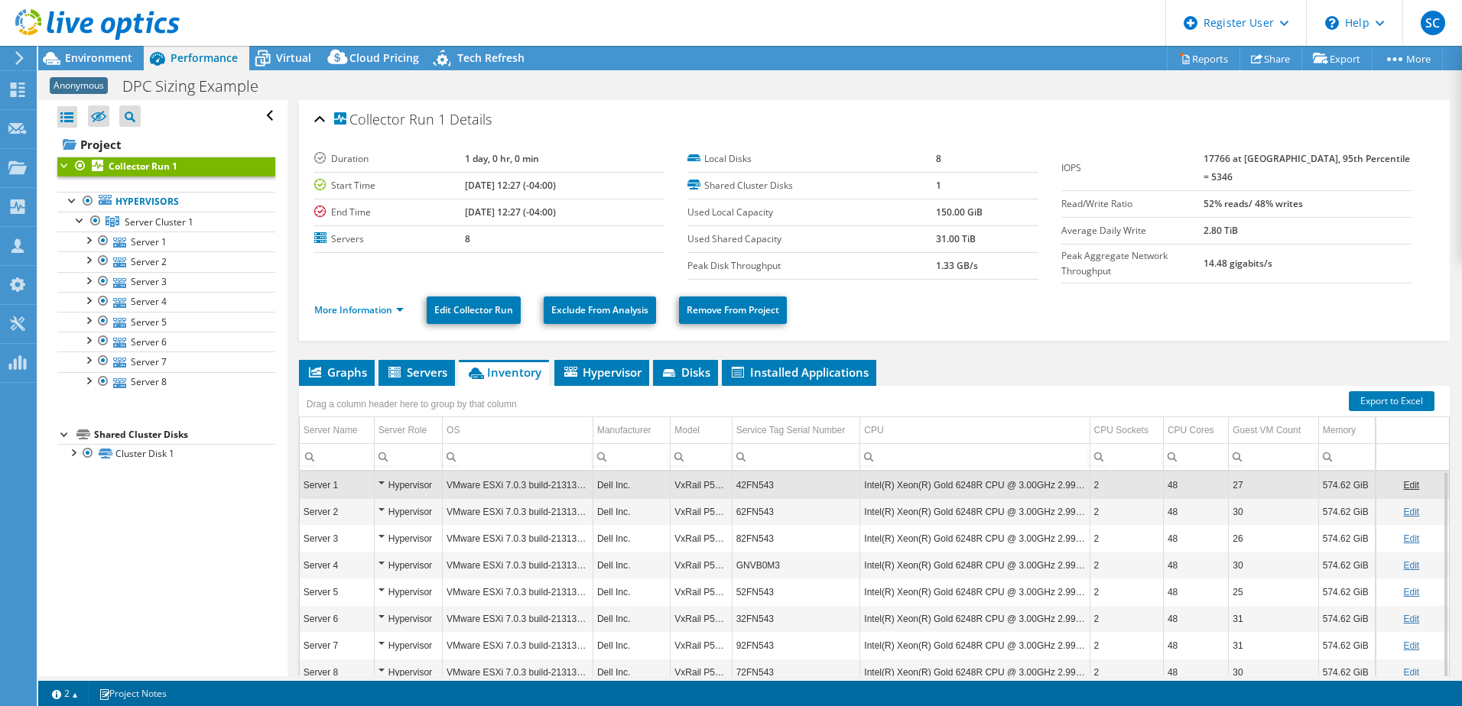
click at [758, 482] on td "42FN543" at bounding box center [796, 485] width 128 height 27
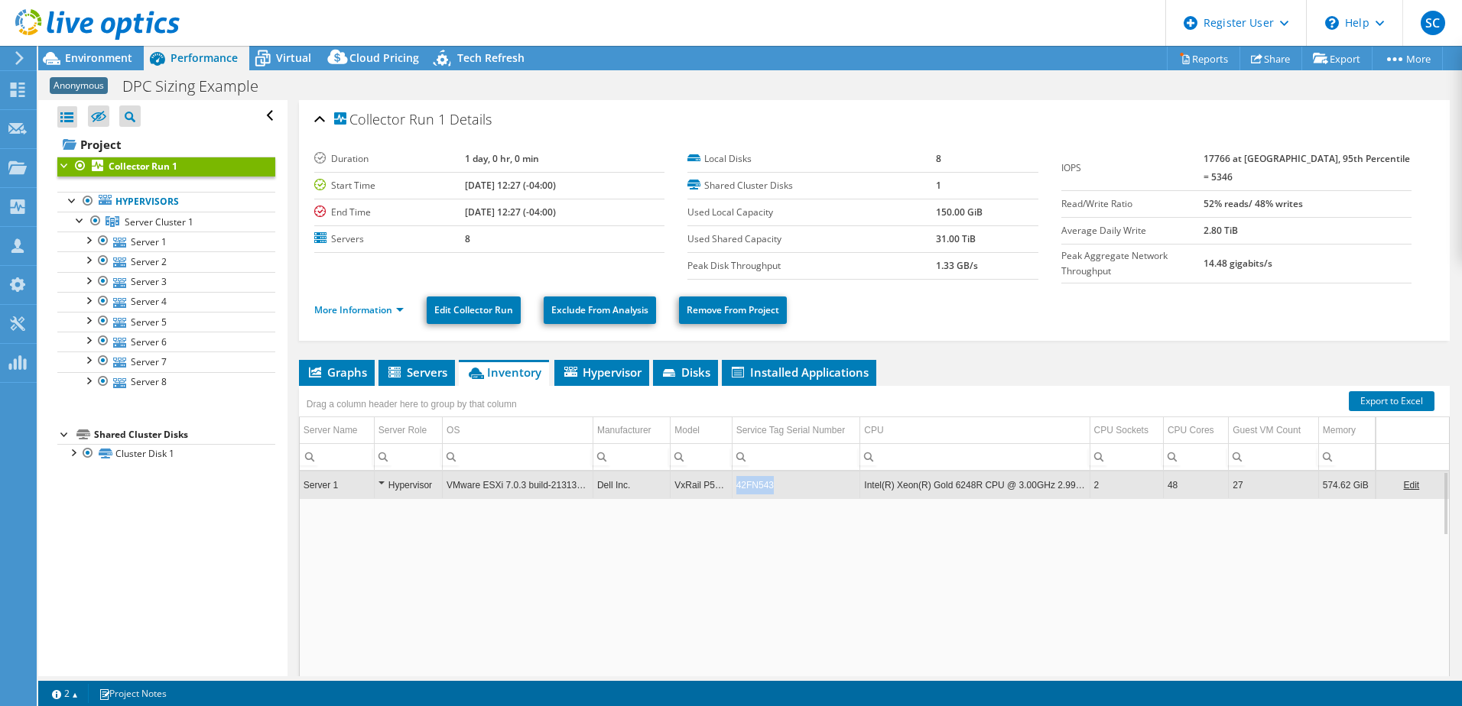
click at [758, 482] on td "42FN543" at bounding box center [796, 485] width 128 height 27
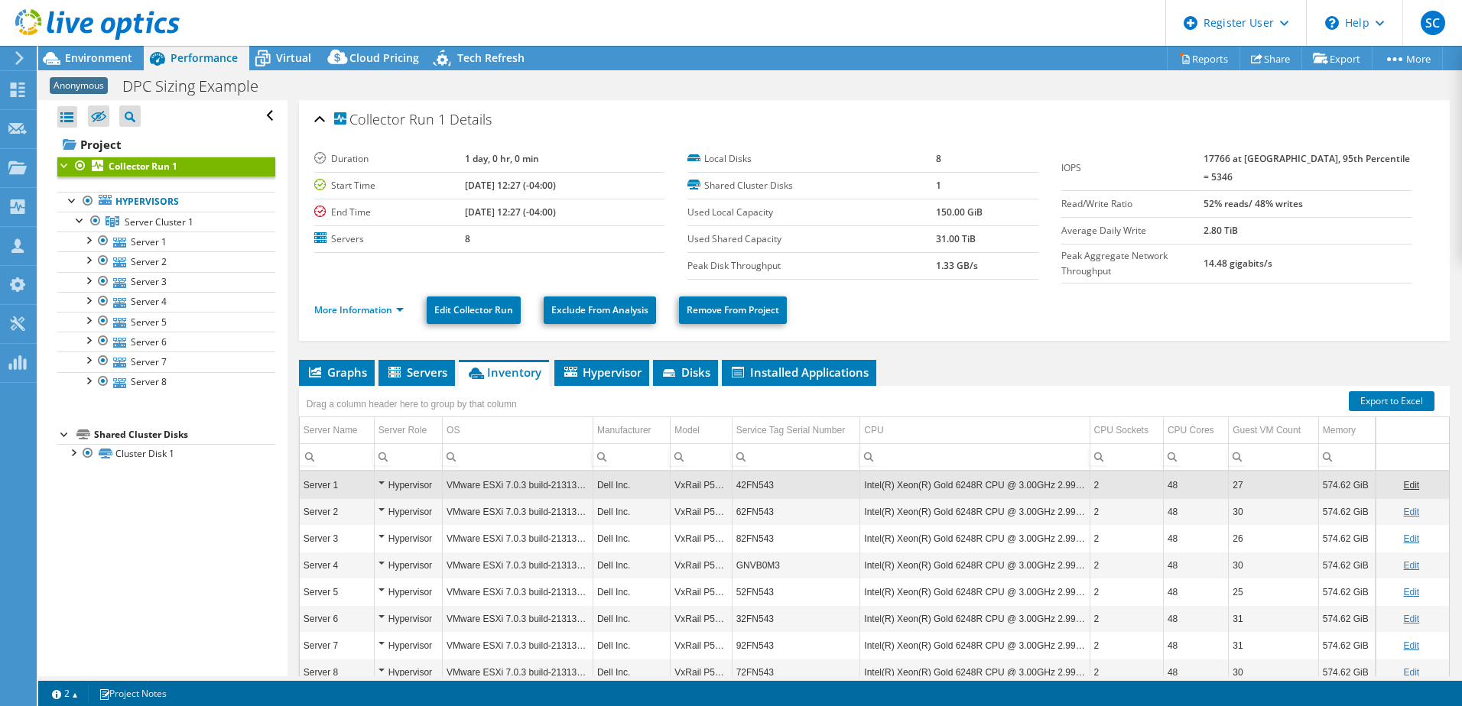
click at [758, 482] on td "42FN543" at bounding box center [796, 485] width 128 height 27
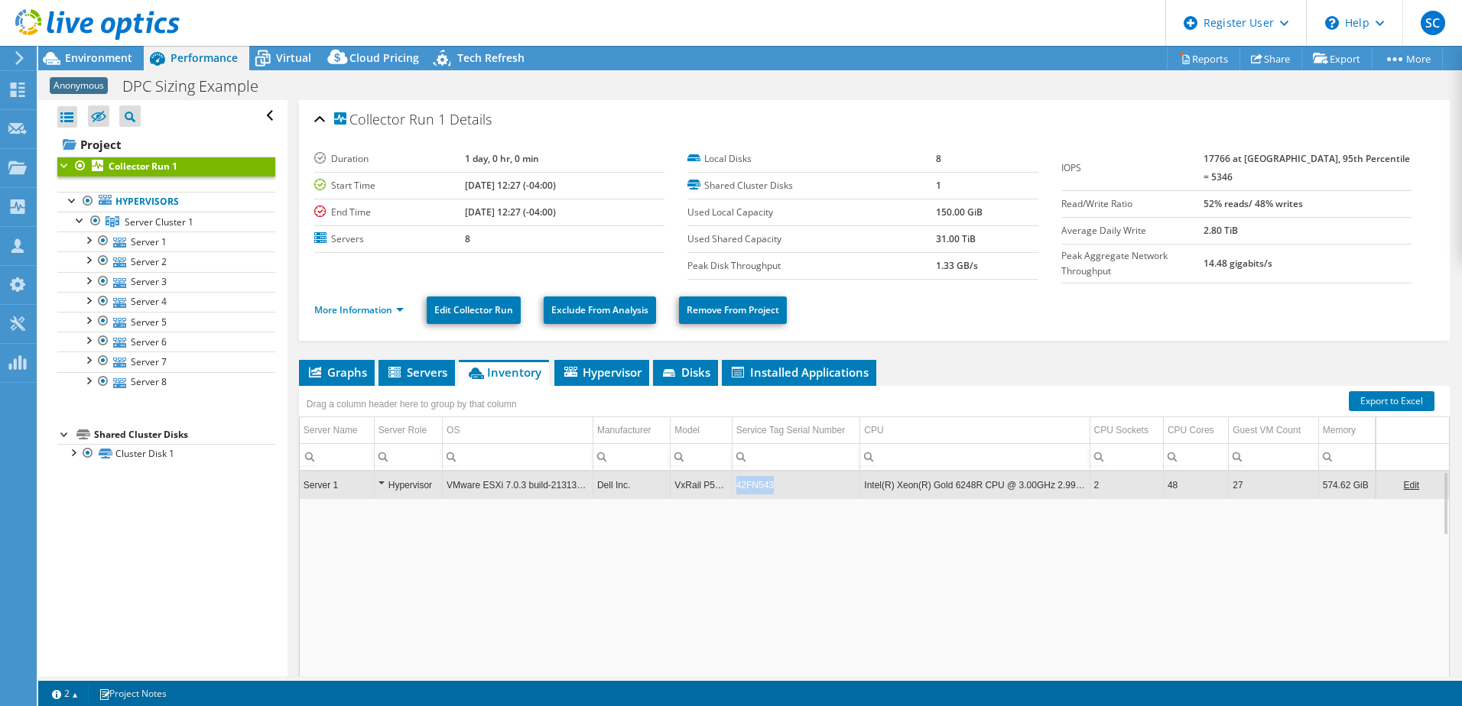
click at [758, 482] on td "42FN543" at bounding box center [796, 485] width 128 height 27
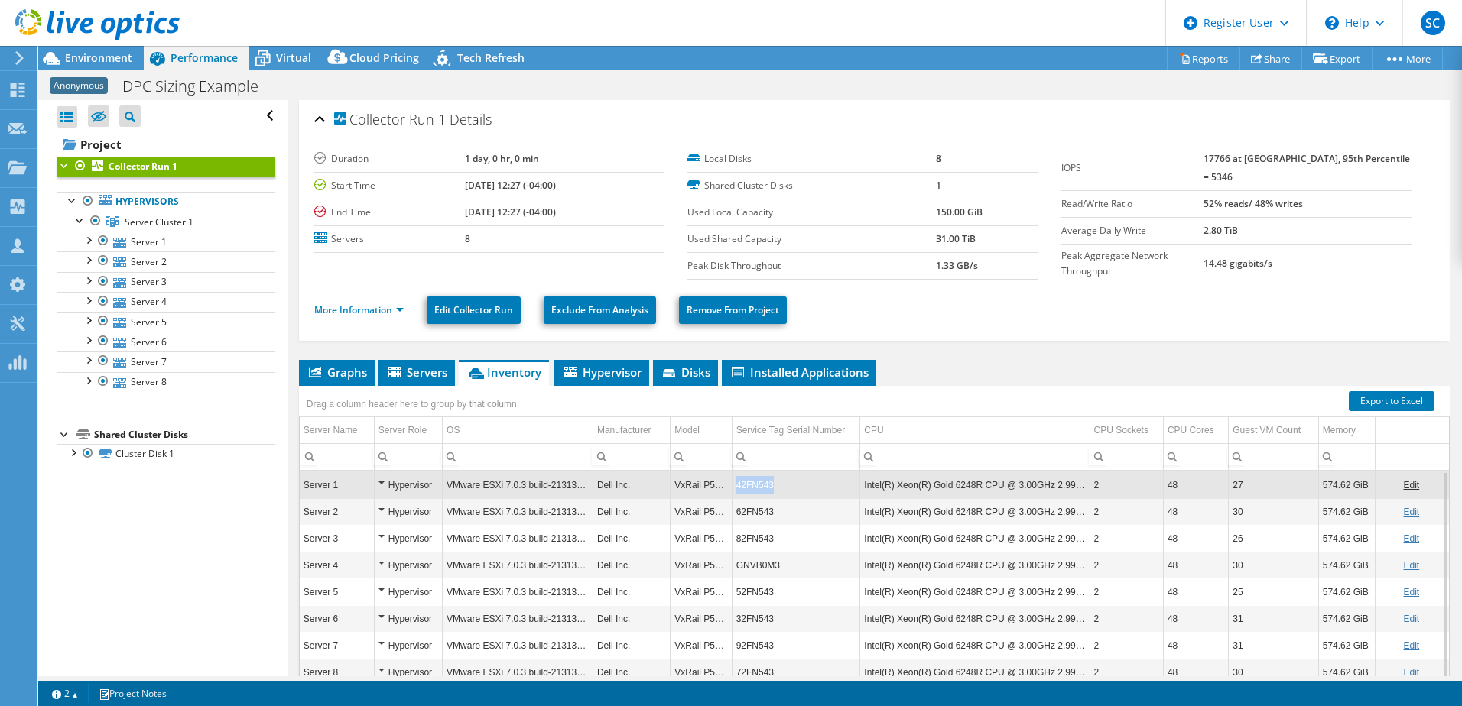
drag, startPoint x: 771, startPoint y: 483, endPoint x: 735, endPoint y: 487, distance: 36.1
click at [735, 487] on td "42FN543" at bounding box center [796, 485] width 128 height 27
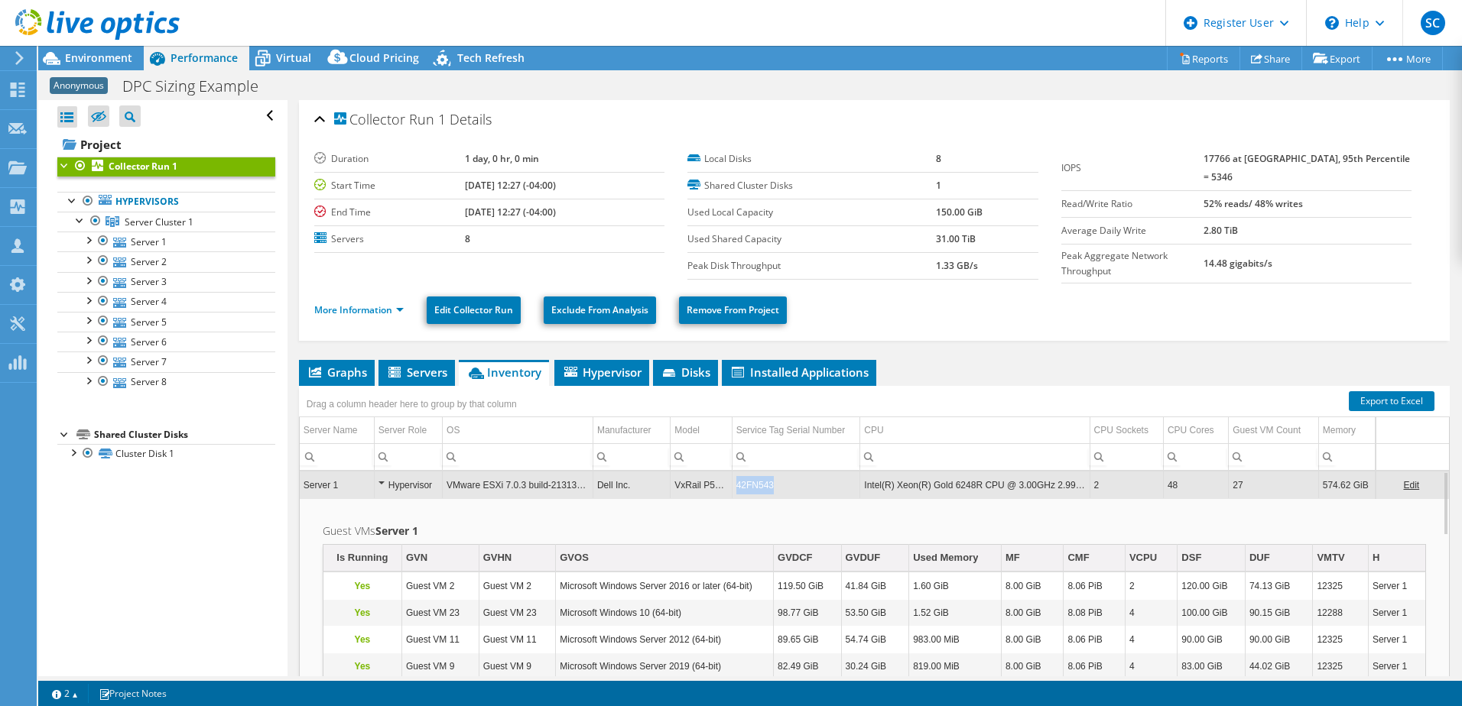
drag, startPoint x: 735, startPoint y: 485, endPoint x: 771, endPoint y: 484, distance: 36.0
click at [771, 484] on td "42FN543" at bounding box center [796, 485] width 128 height 27
